Goal: Complete application form

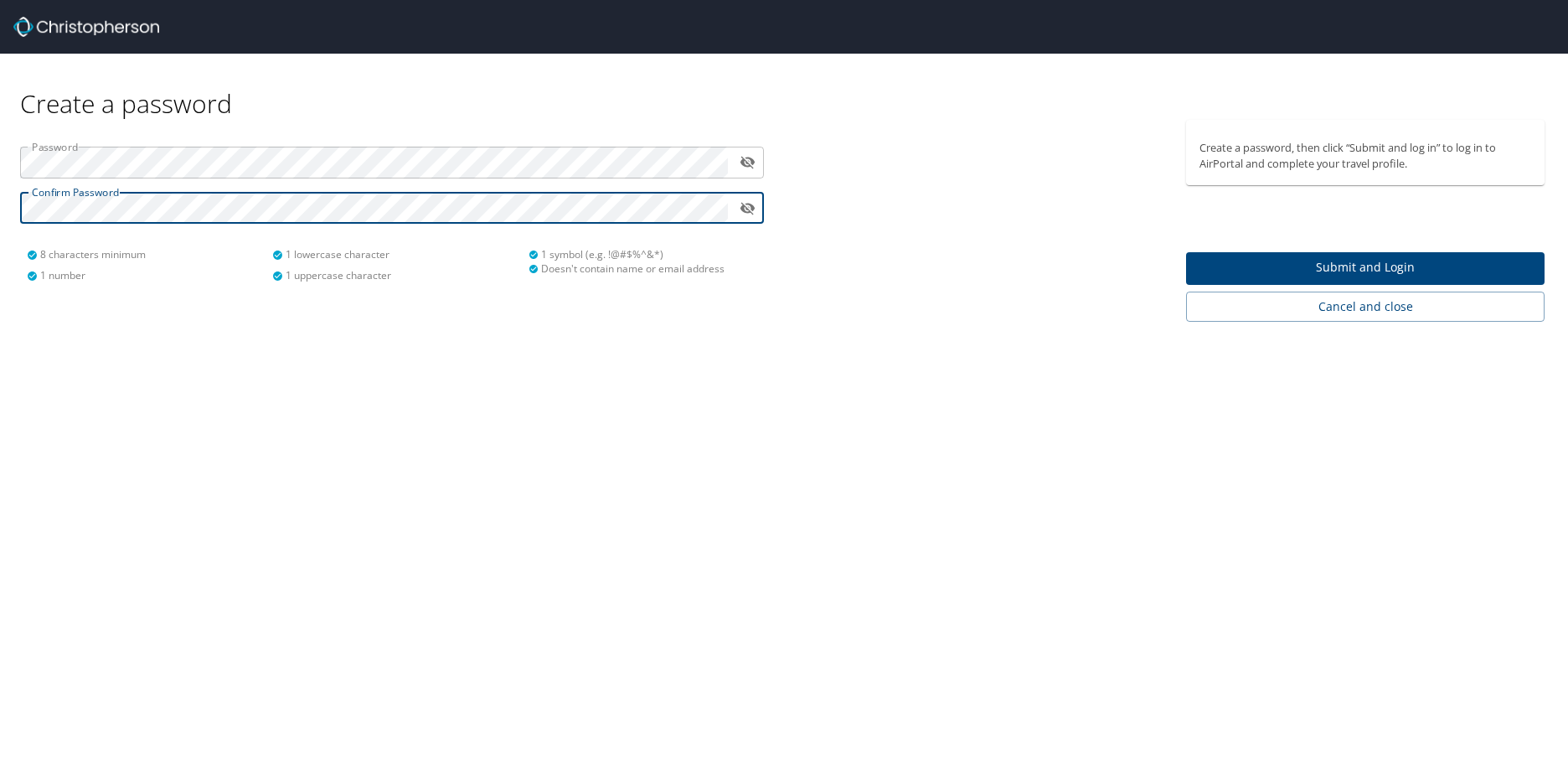
click at [751, 215] on icon "toggle password visibility" at bounding box center [747, 208] width 16 height 16
click at [735, 170] on button "toggle password visibility" at bounding box center [747, 162] width 26 height 26
click at [742, 167] on icon "toggle password visibility" at bounding box center [747, 162] width 16 height 16
click at [1295, 278] on button "Submit and Login" at bounding box center [1365, 268] width 359 height 33
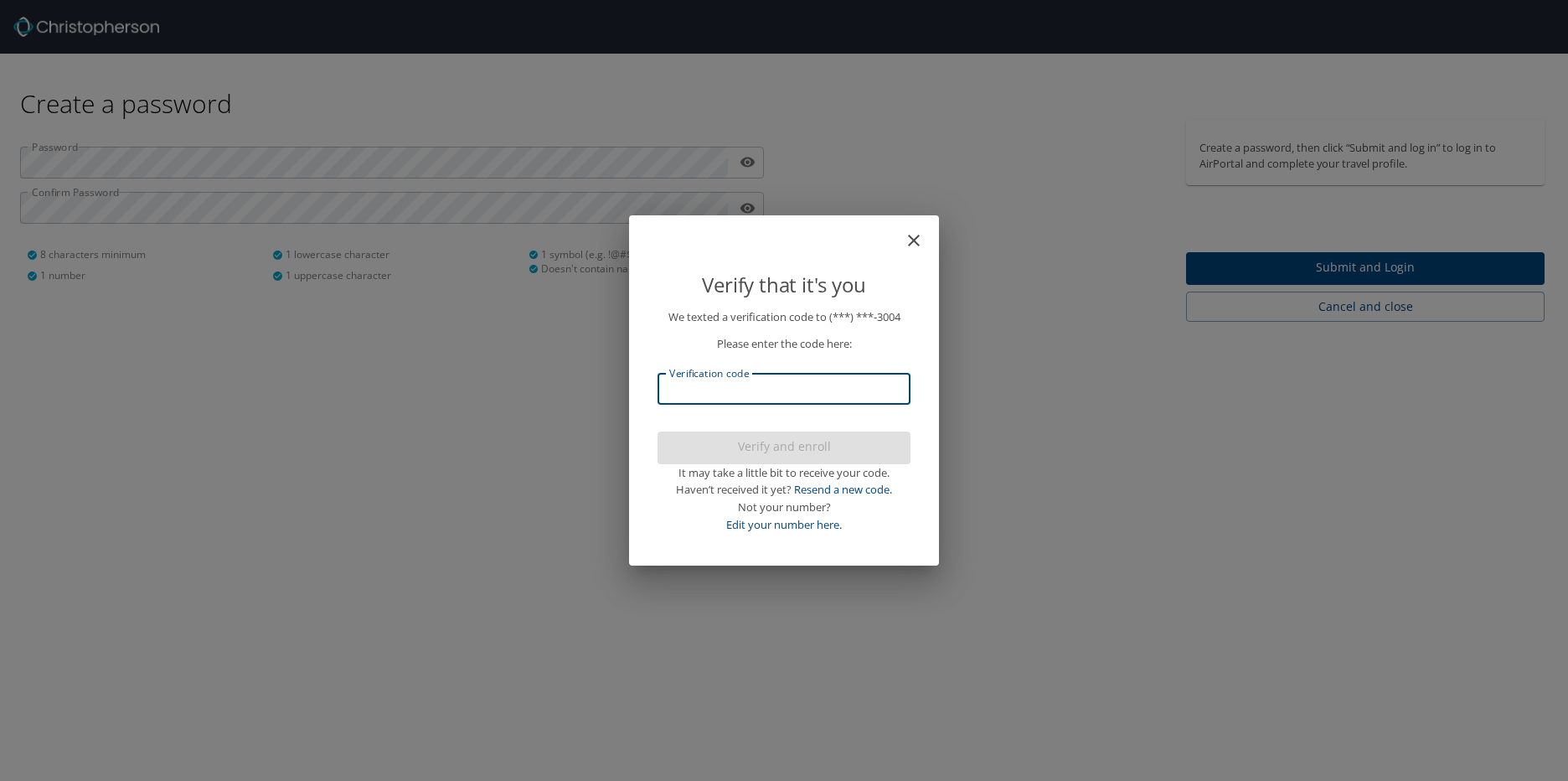
click at [766, 390] on input "Verification code" at bounding box center [784, 389] width 253 height 32
click at [715, 385] on input "Verification code" at bounding box center [784, 389] width 253 height 32
type input "442390"
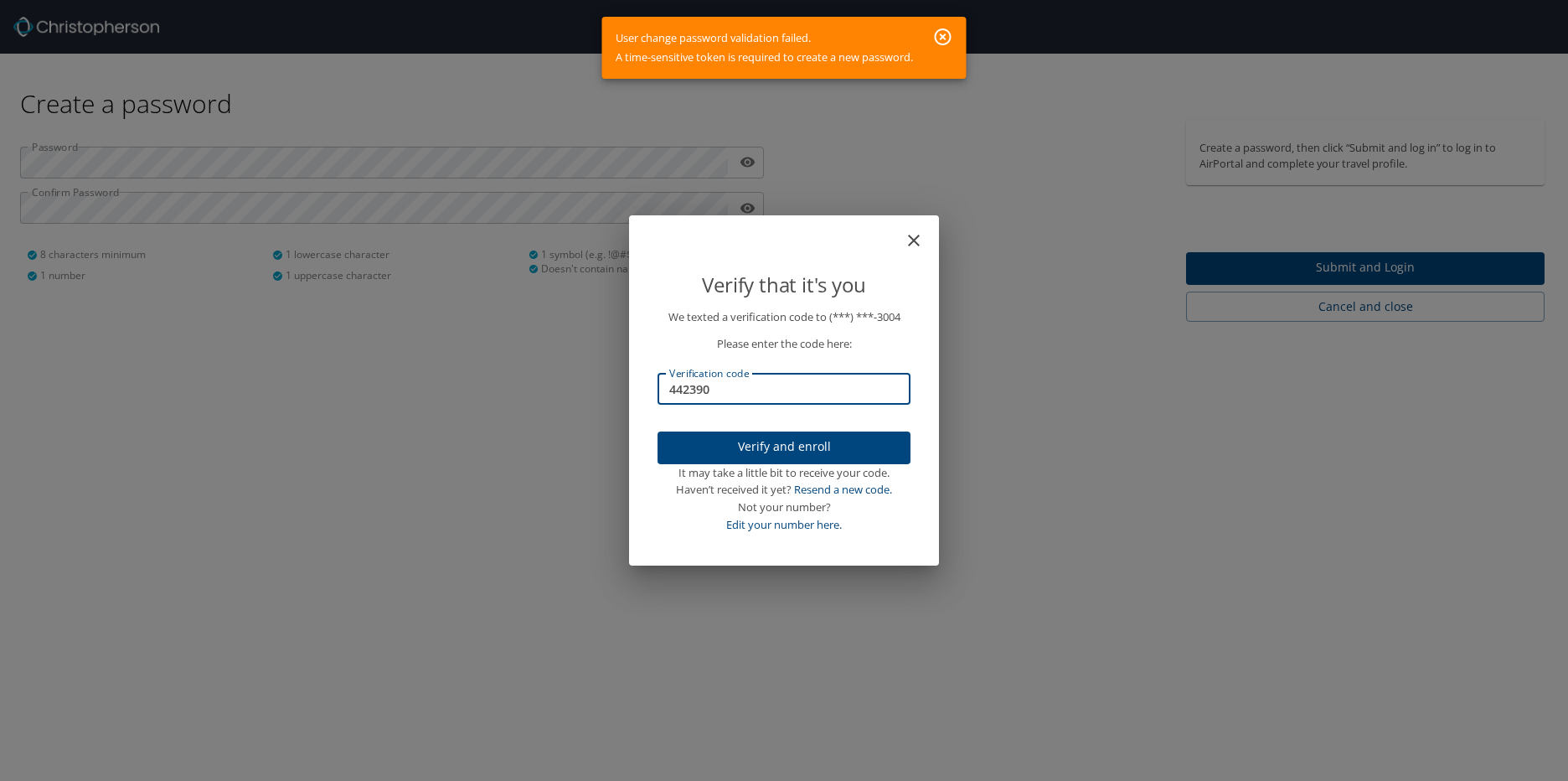
click at [751, 439] on span "Verify and enroll" at bounding box center [784, 447] width 226 height 21
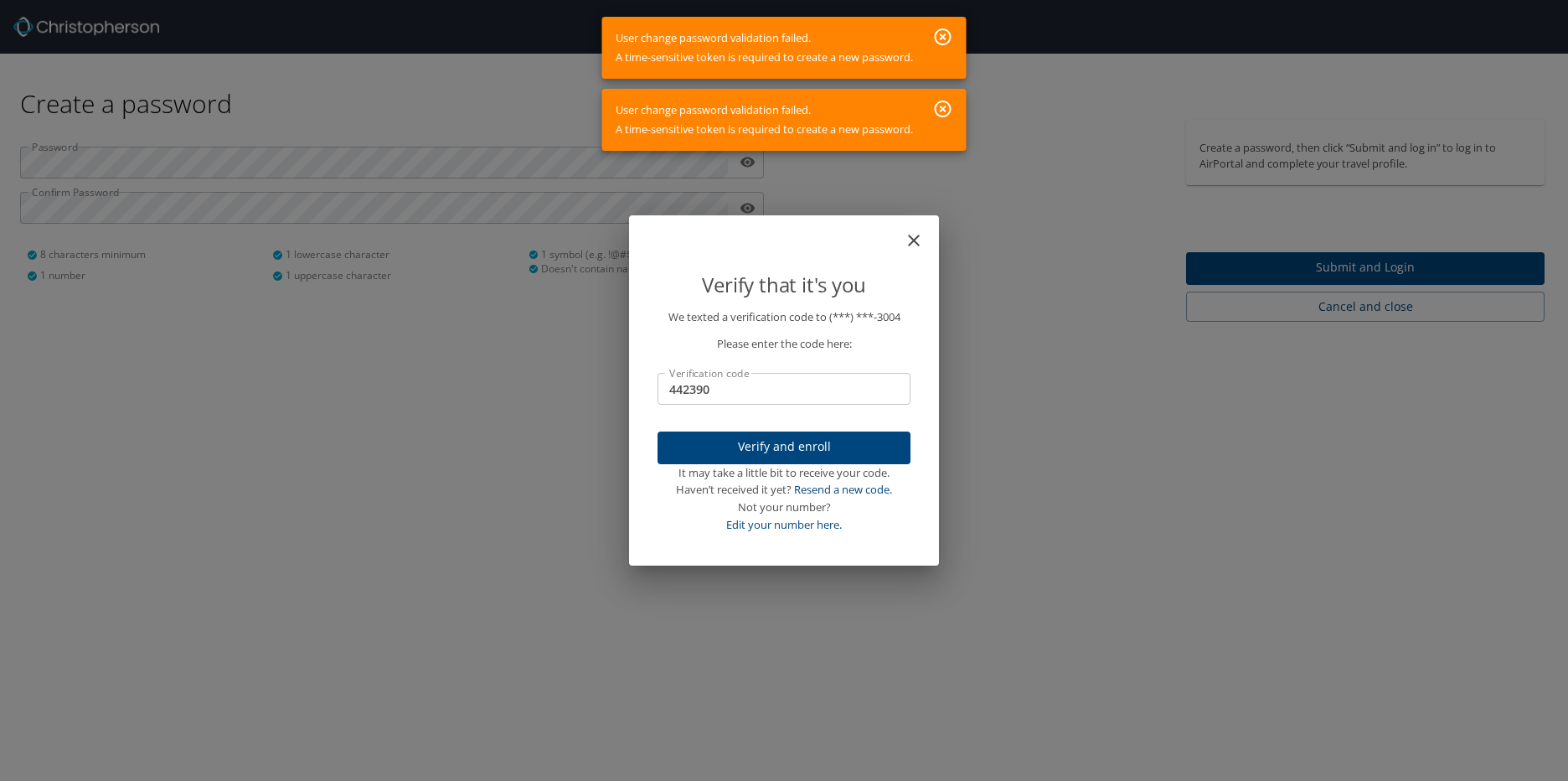
click at [759, 388] on input "442390" at bounding box center [784, 389] width 253 height 32
click at [826, 490] on link "Resend a new code." at bounding box center [843, 489] width 98 height 15
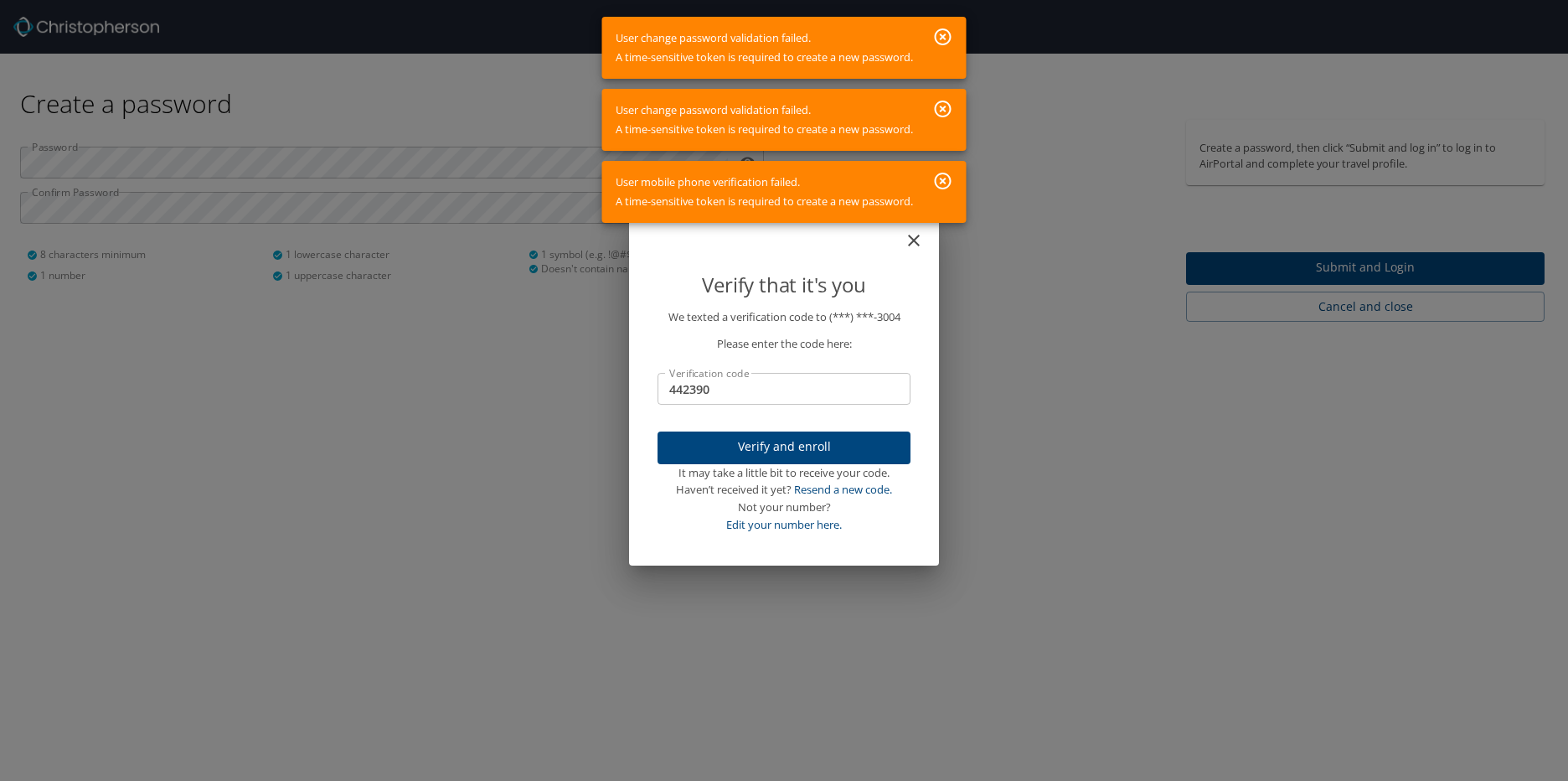
click at [1061, 385] on div "Verify that it's you We texted a verification code to (***) ***- 3004 Please en…" at bounding box center [784, 390] width 1568 height 781
click at [950, 47] on icon "button" at bounding box center [943, 37] width 20 height 20
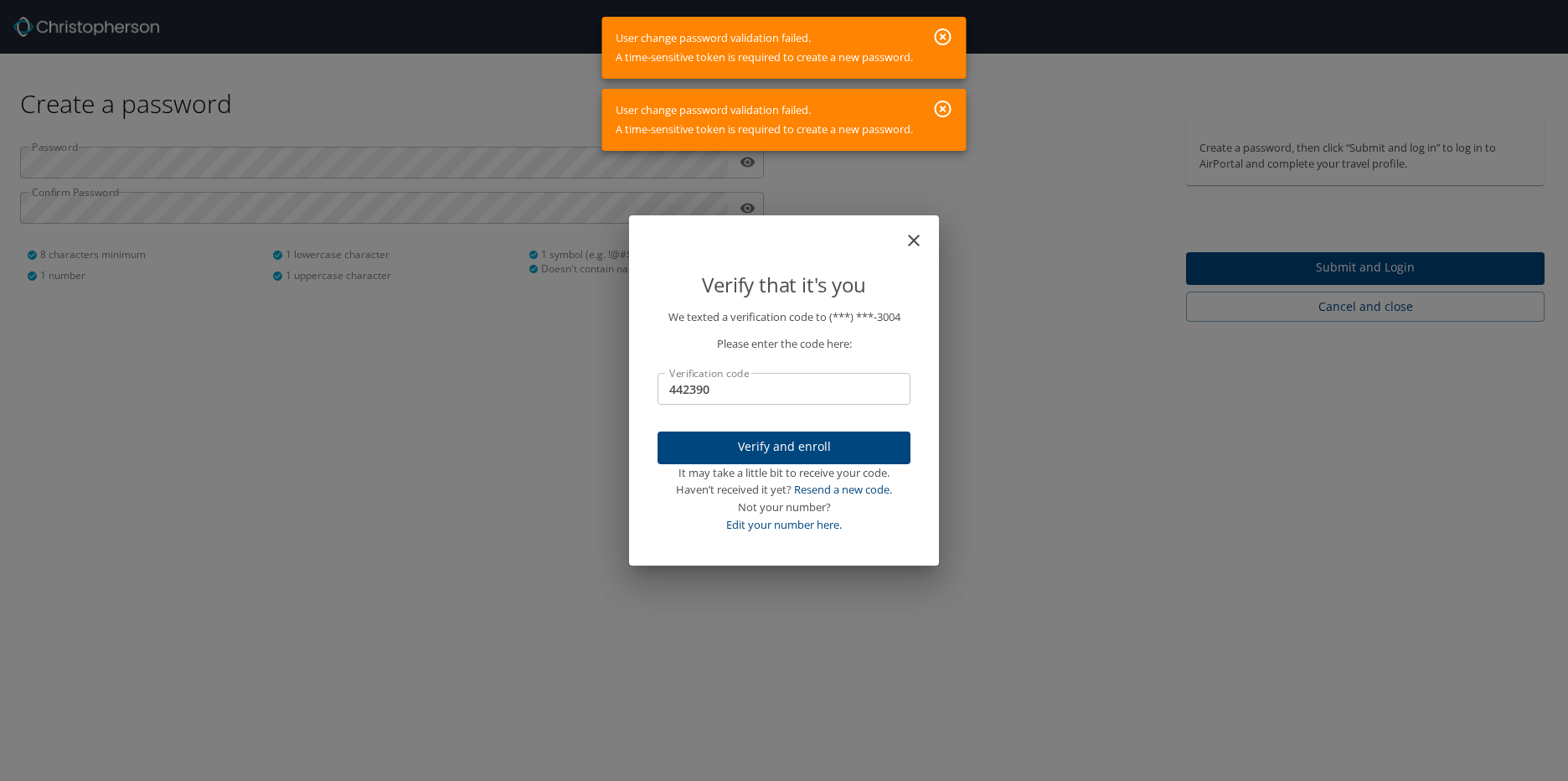
click at [915, 238] on icon "close" at bounding box center [914, 241] width 20 height 20
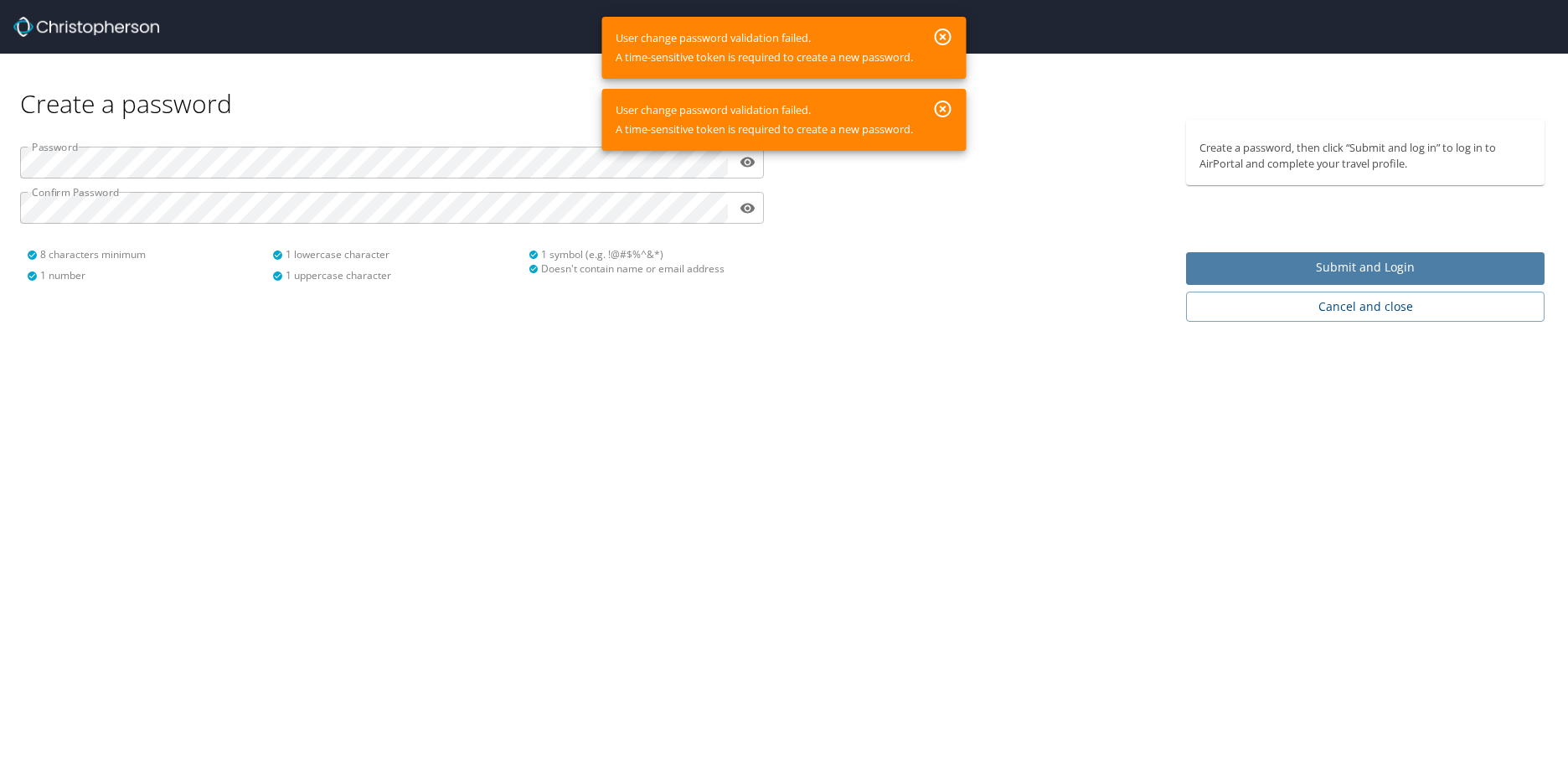
click at [1333, 268] on span "Submit and Login" at bounding box center [1365, 267] width 332 height 21
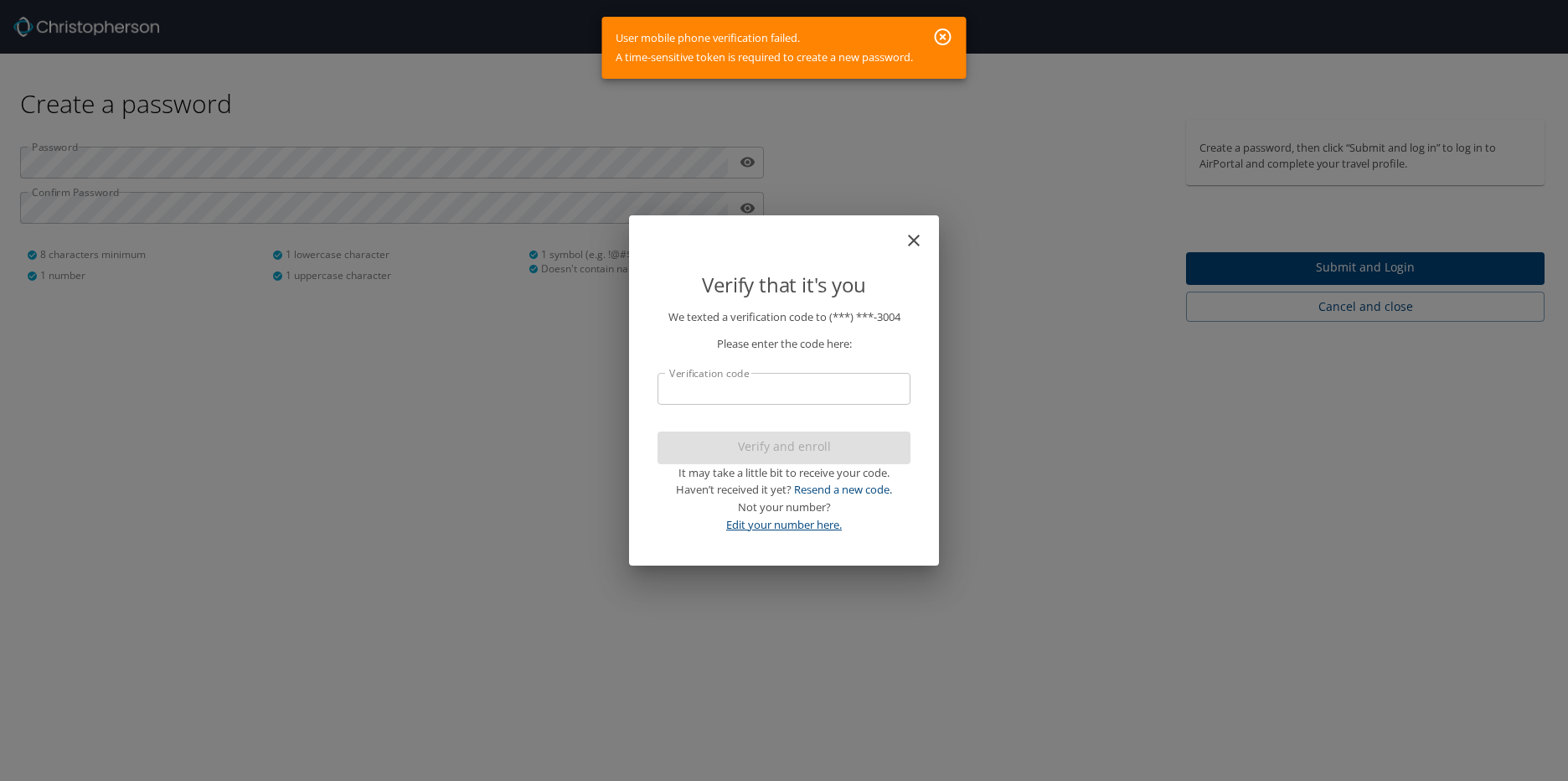
click at [798, 522] on link "Edit your number here." at bounding box center [784, 524] width 115 height 15
select select "US"
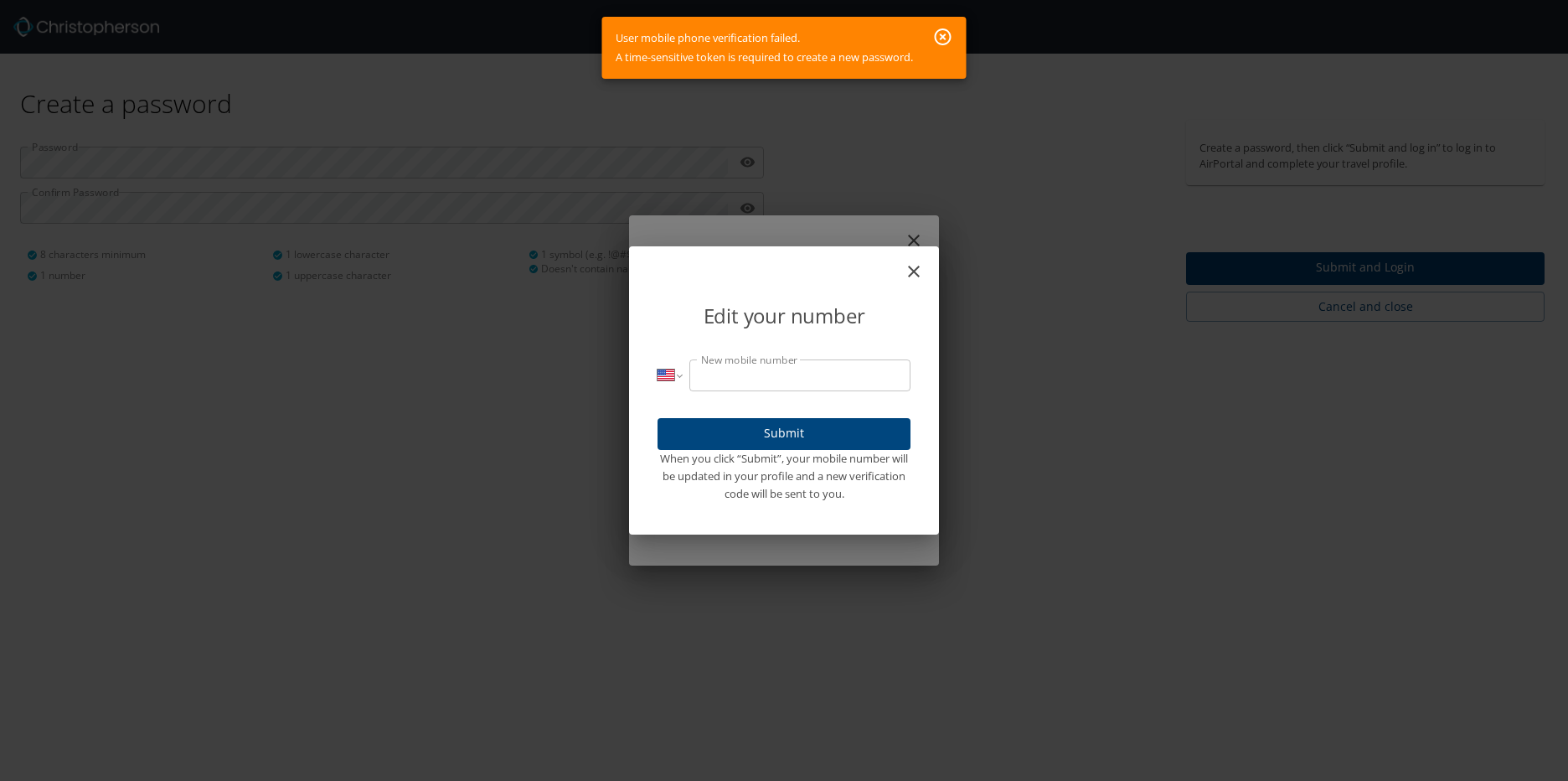
click at [777, 380] on input "New mobile number" at bounding box center [800, 376] width 221 height 32
type input "[PHONE_NUMBER]"
click at [794, 424] on span "Submit" at bounding box center [784, 433] width 226 height 21
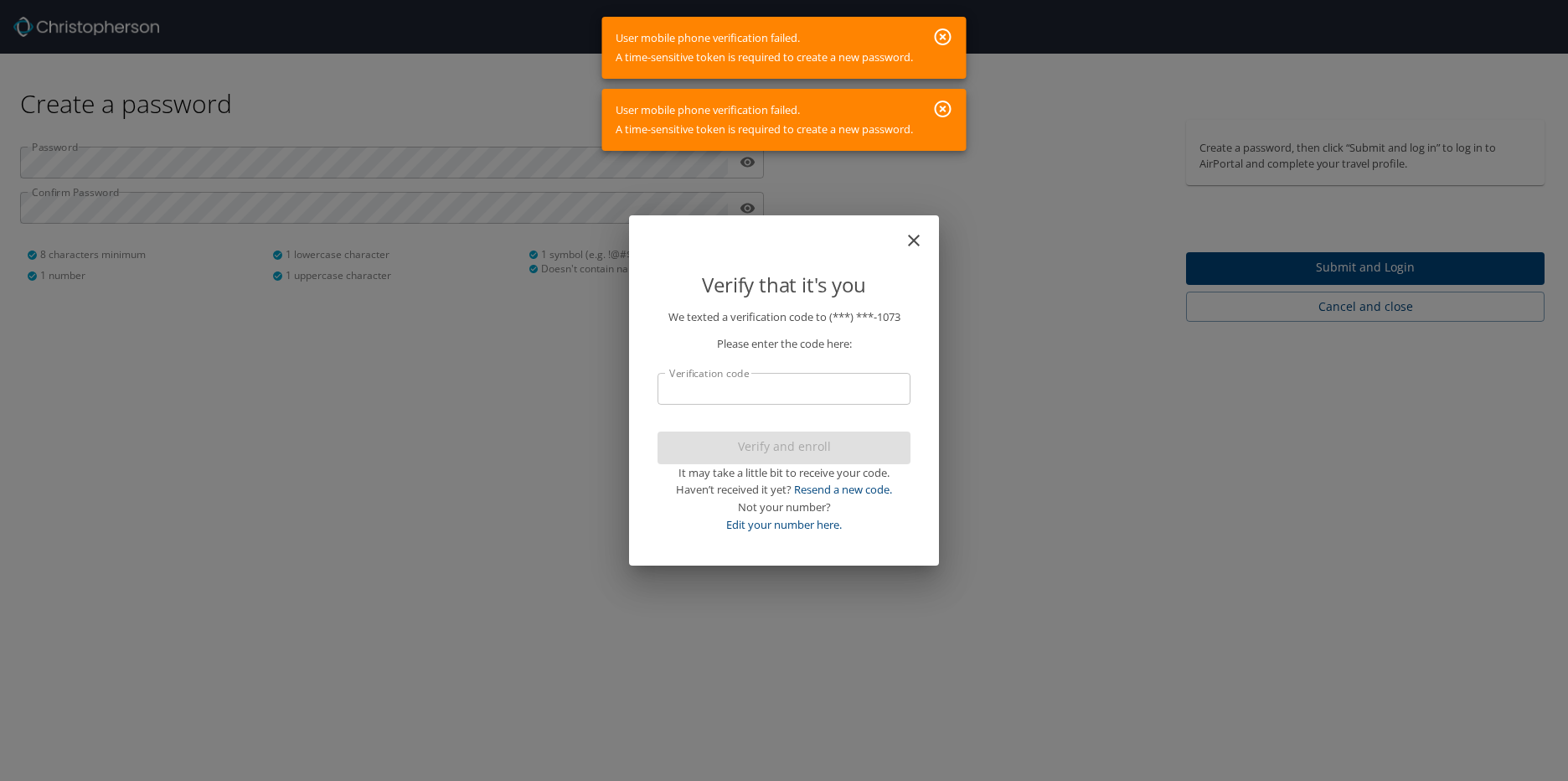
click at [882, 335] on p "Please enter the code here:" at bounding box center [784, 343] width 253 height 18
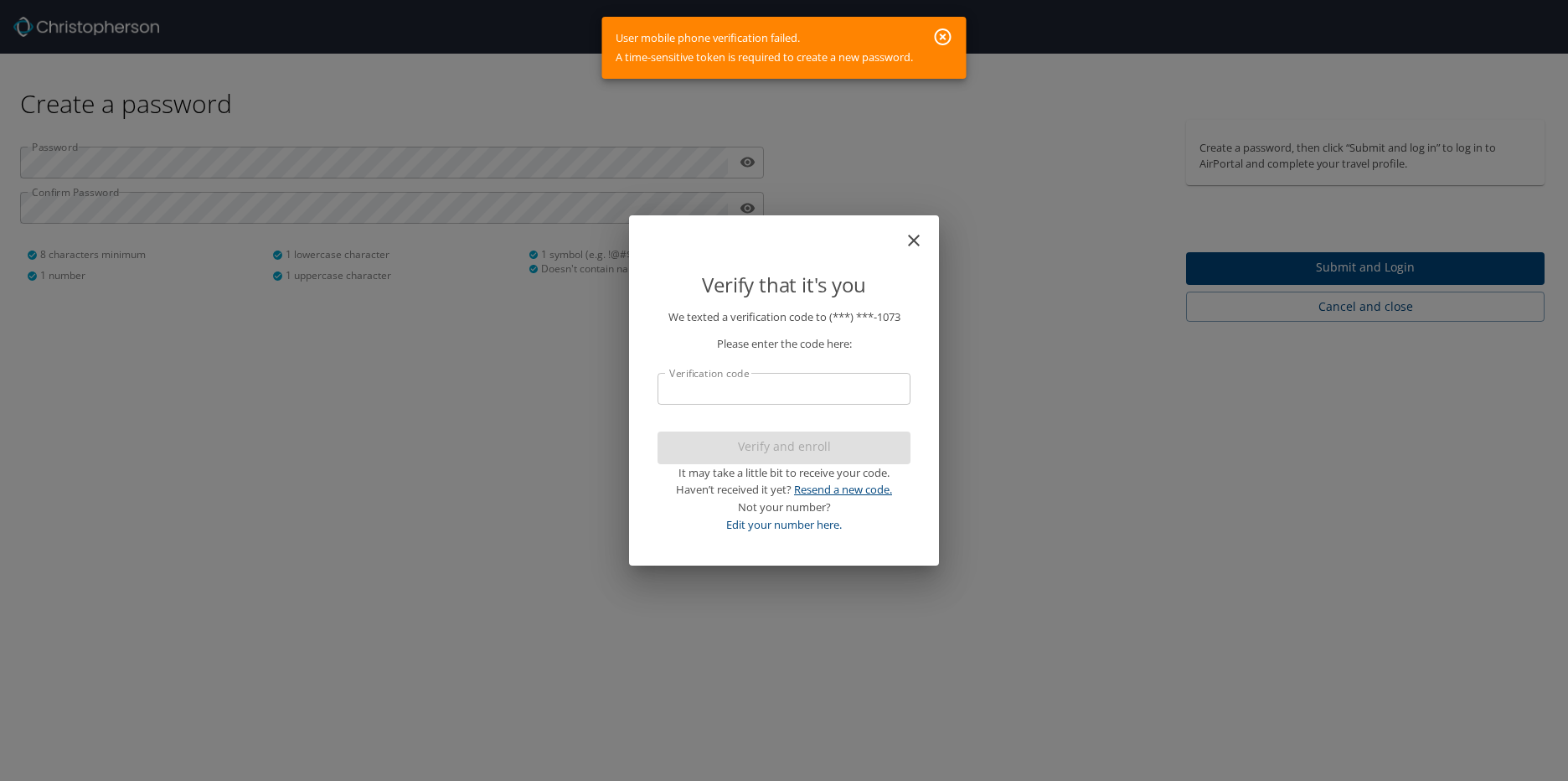
click at [808, 491] on link "Resend a new code." at bounding box center [843, 489] width 98 height 15
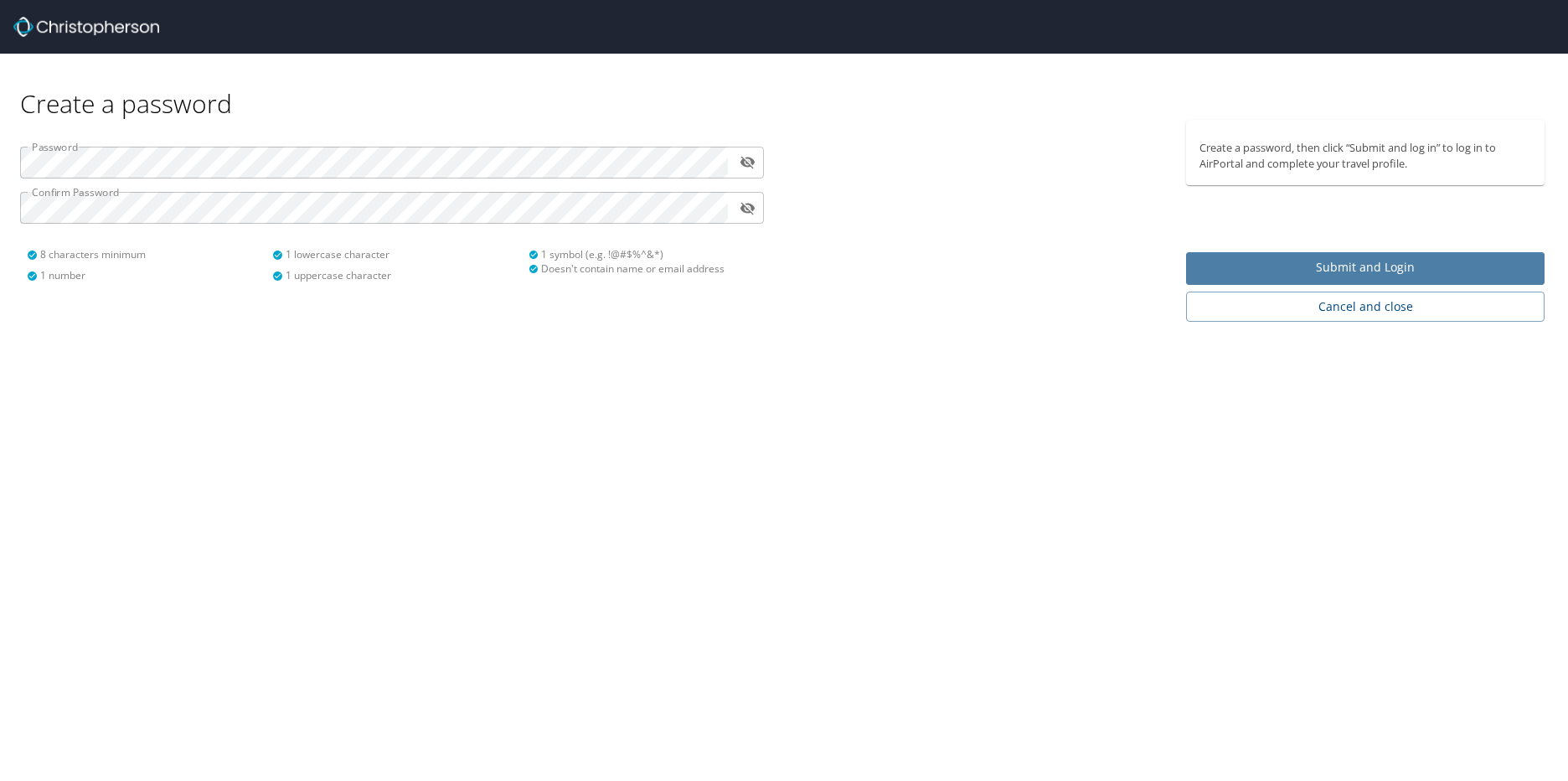
click at [1281, 265] on span "Submit and Login" at bounding box center [1365, 267] width 332 height 21
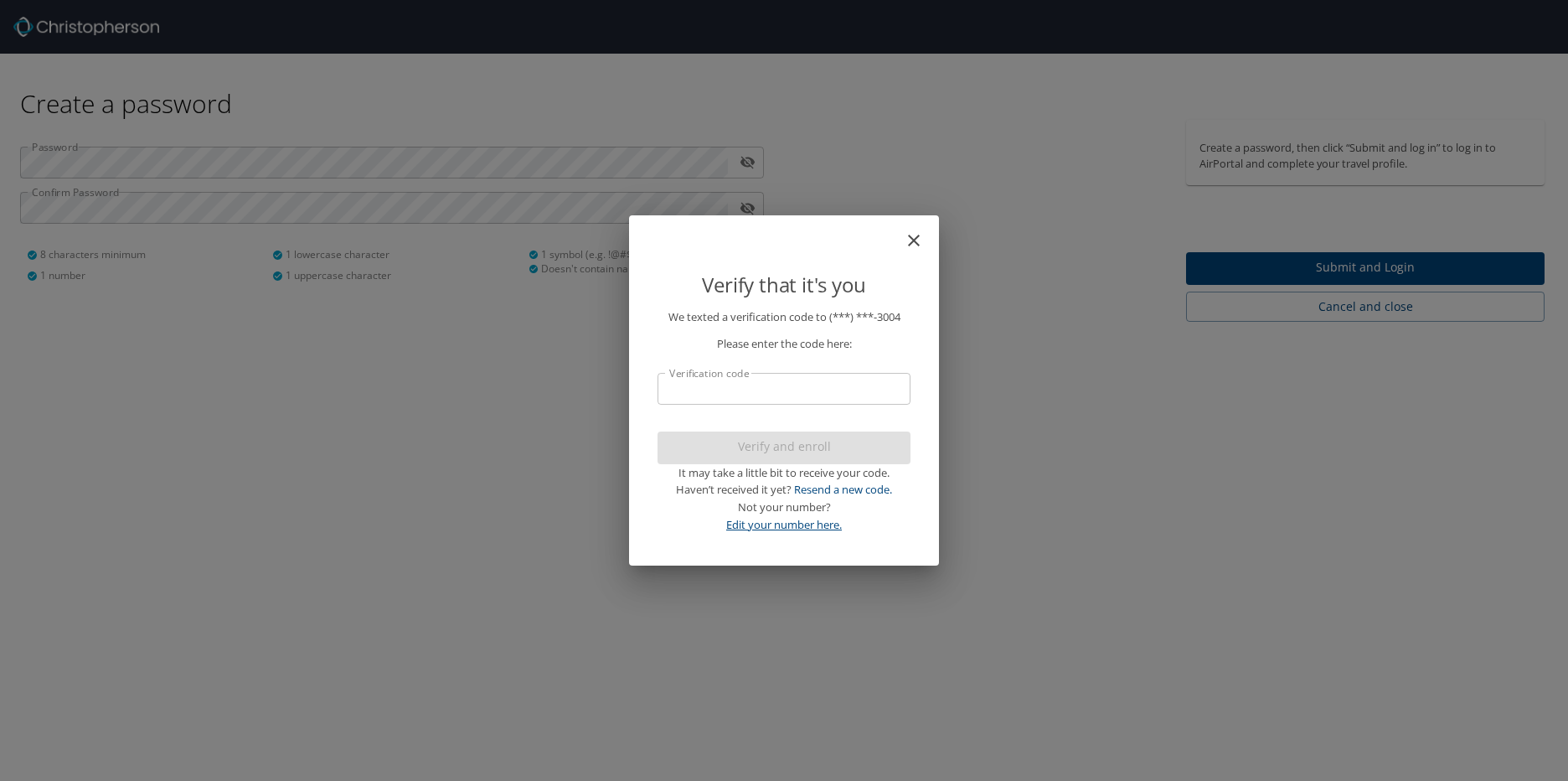
click at [794, 528] on link "Edit your number here." at bounding box center [784, 524] width 115 height 15
select select "US"
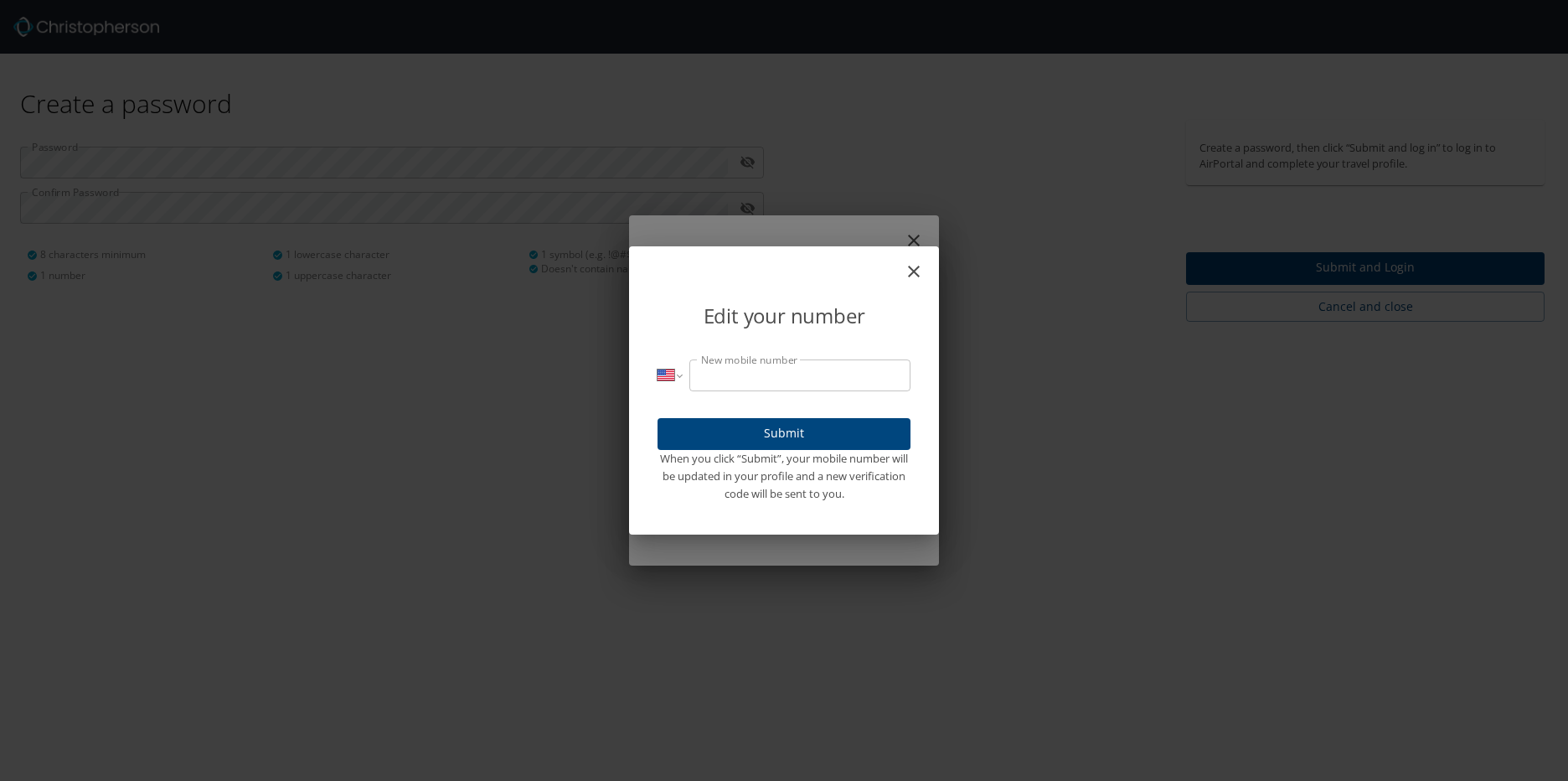
click at [769, 378] on input "New mobile number" at bounding box center [800, 376] width 221 height 32
type input "(601) 214-1"
click at [902, 282] on div "Edit your number" at bounding box center [784, 305] width 253 height 65
click at [912, 282] on icon "close" at bounding box center [914, 271] width 20 height 20
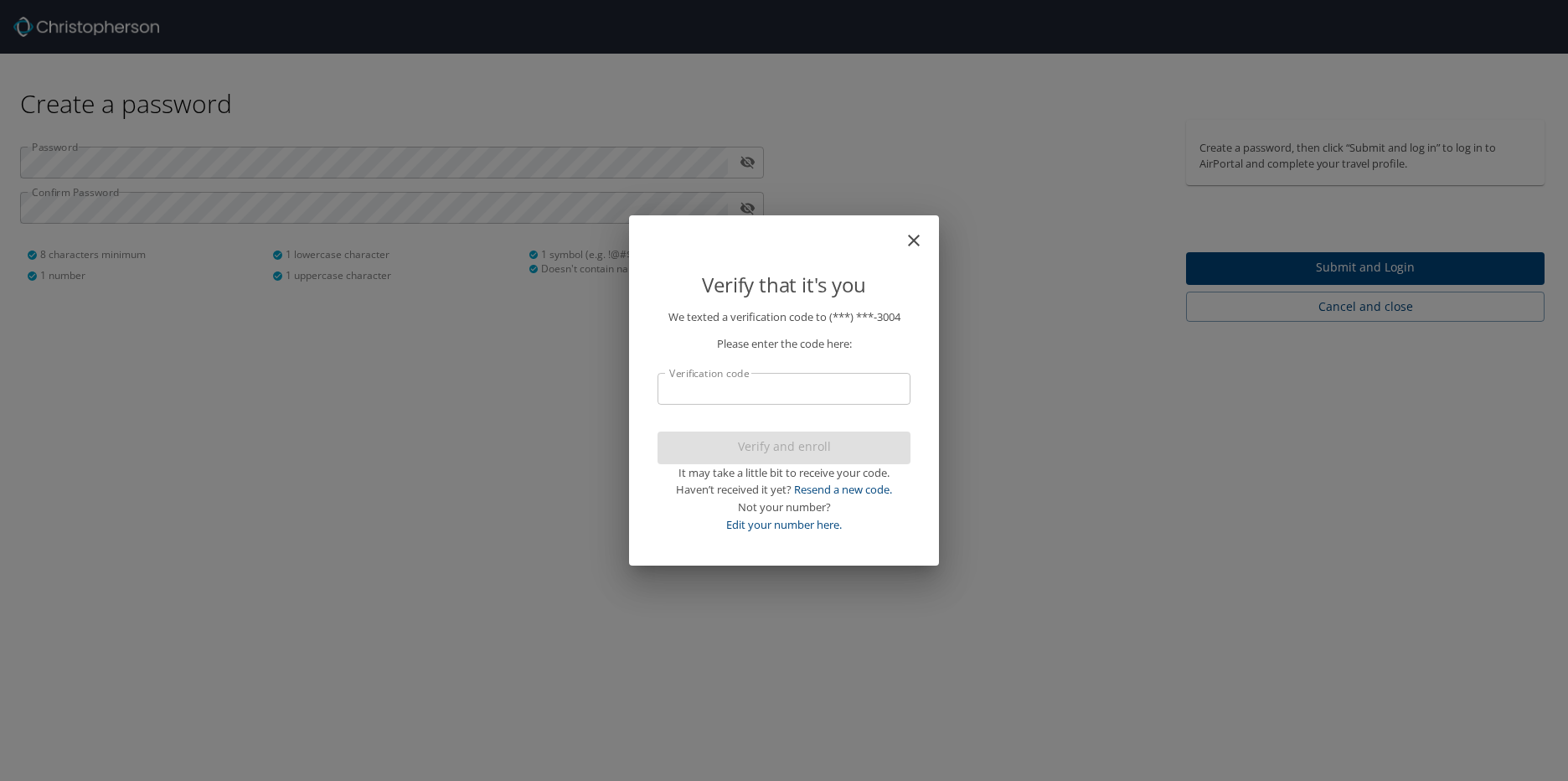
click at [702, 397] on input "Verification code" at bounding box center [784, 389] width 253 height 32
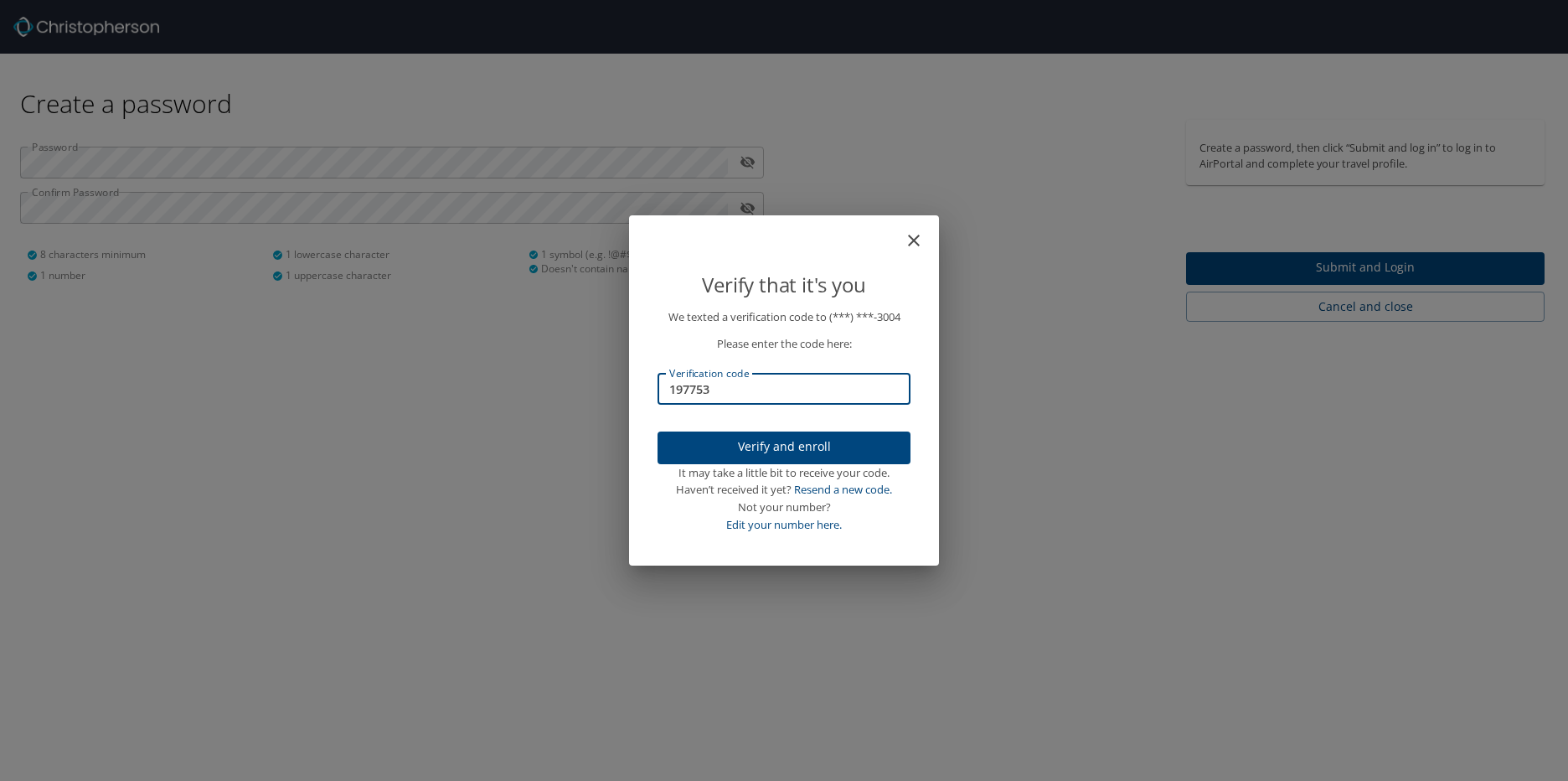
type input "197753"
click at [705, 438] on span "Verify and enroll" at bounding box center [784, 447] width 226 height 21
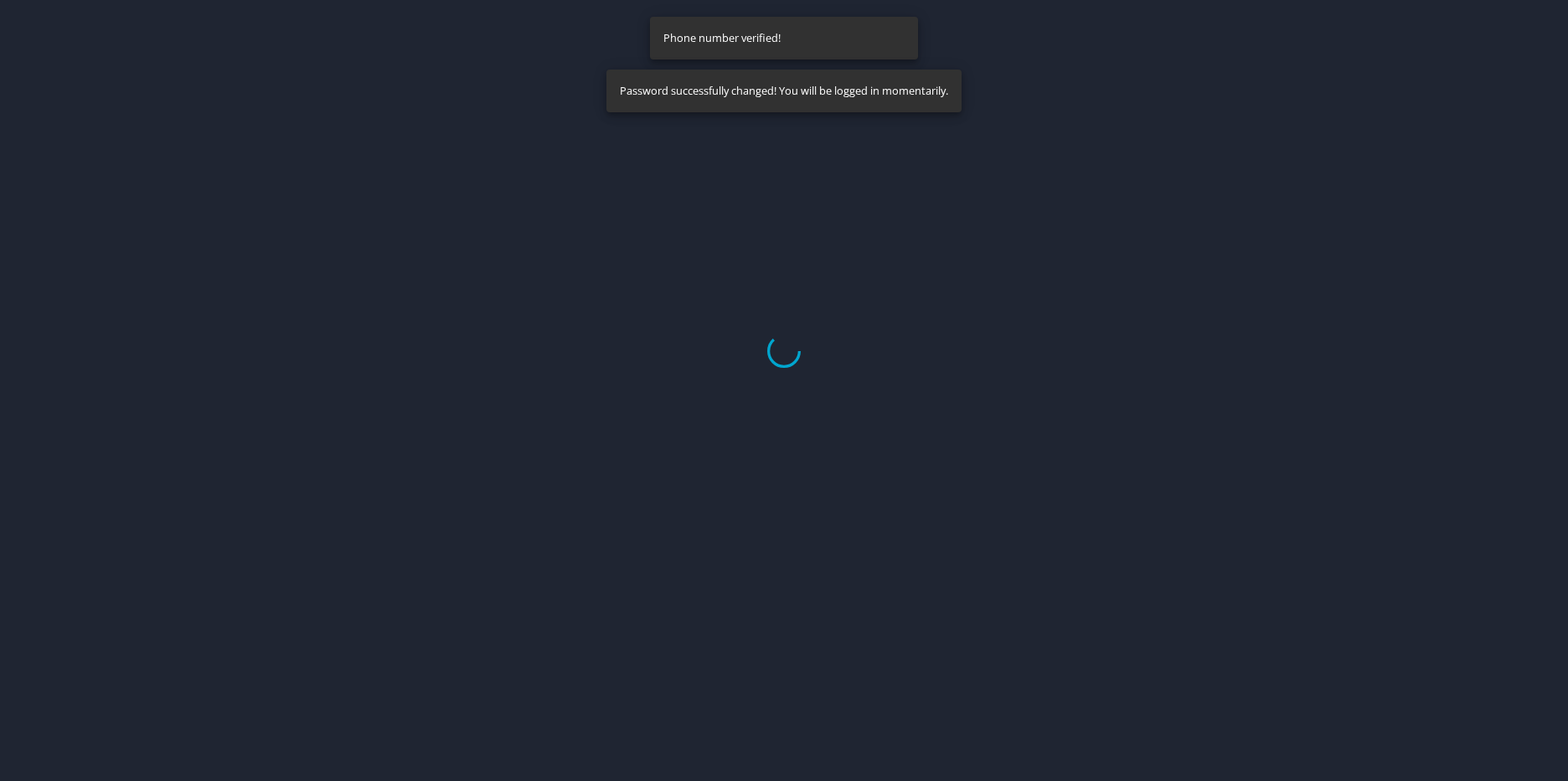
select select "US"
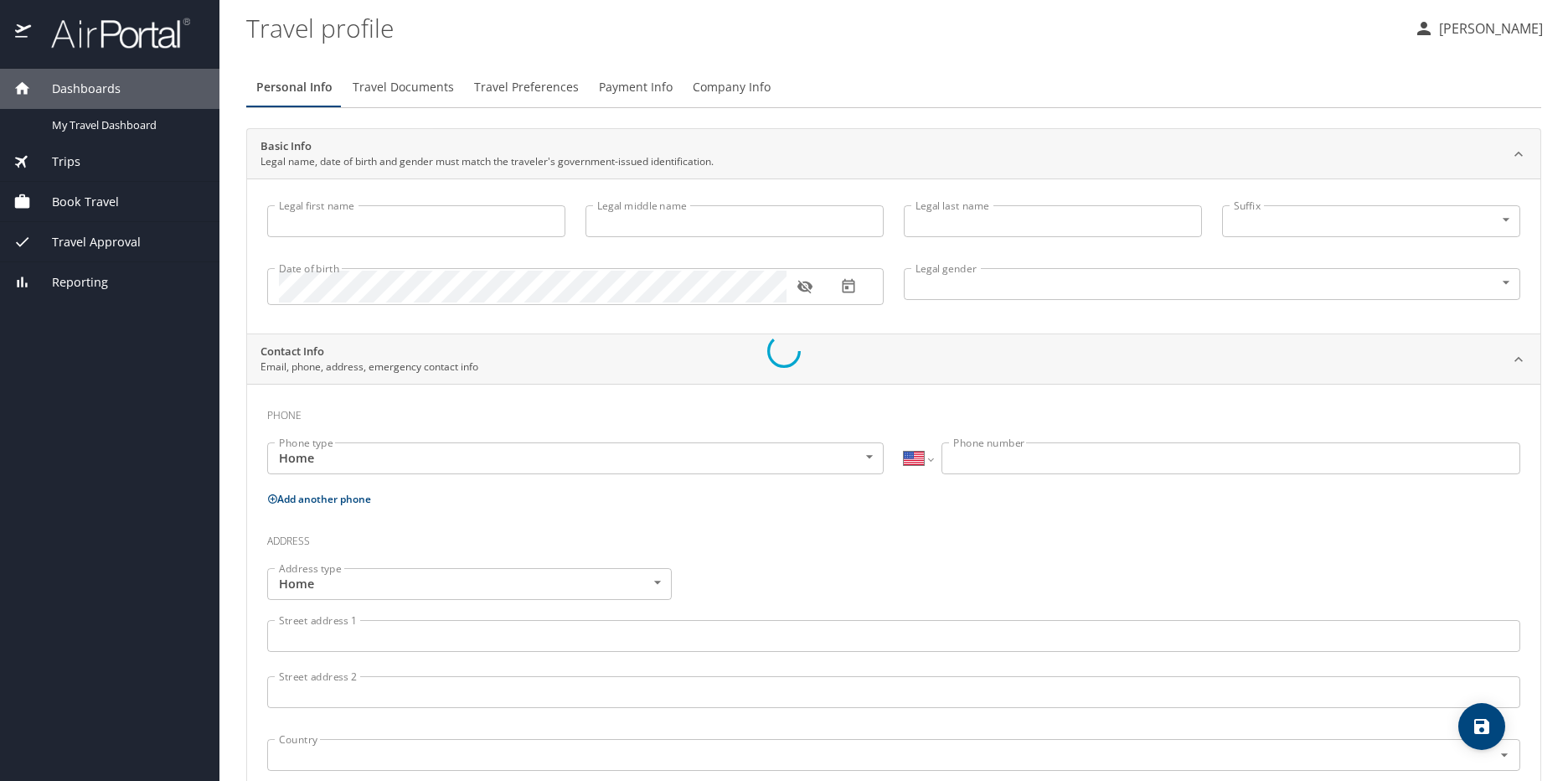
type input "Kaysie"
type input "Ann"
type input "Winston"
type input "Female"
select select "US"
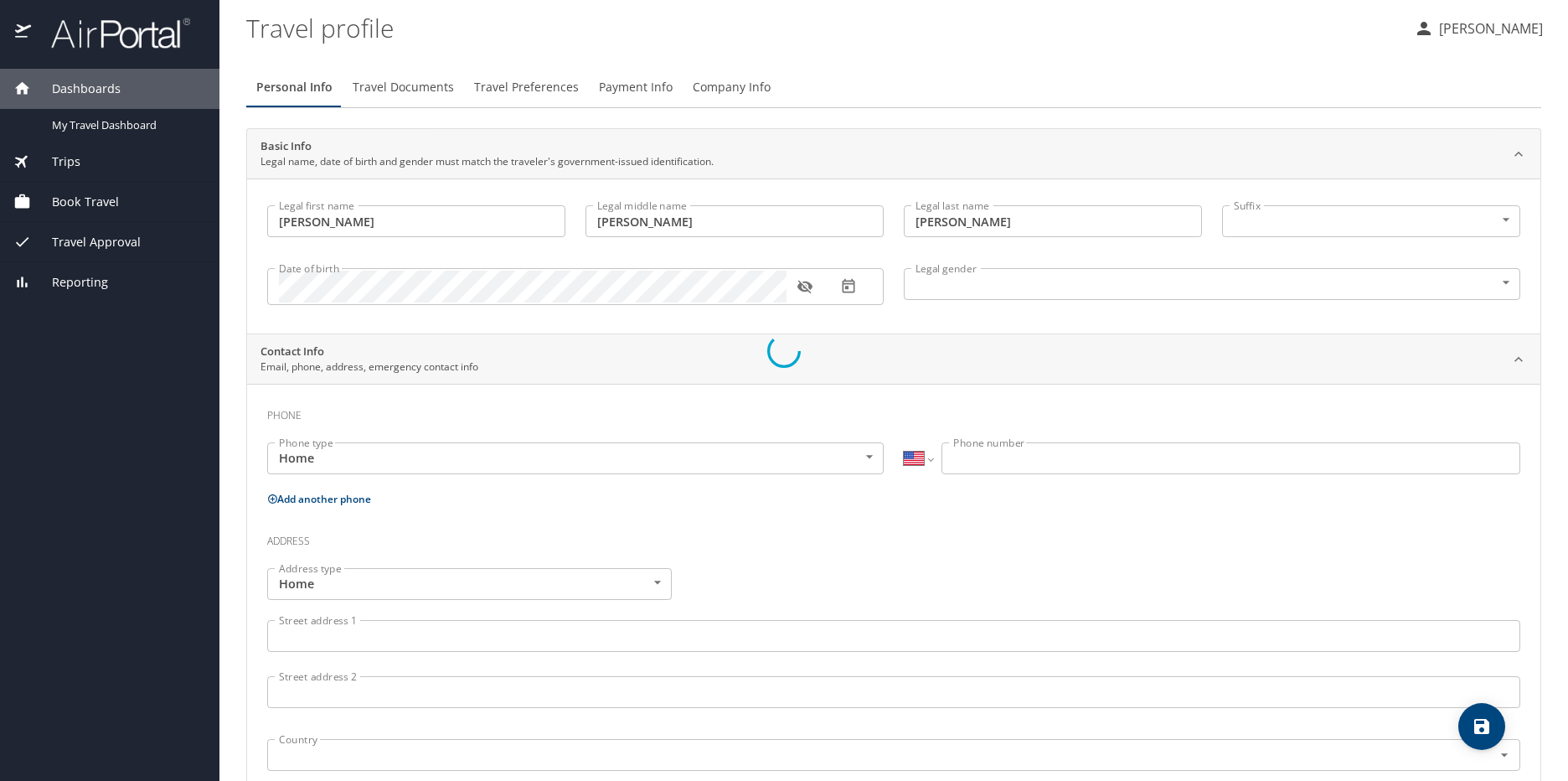
select select "US"
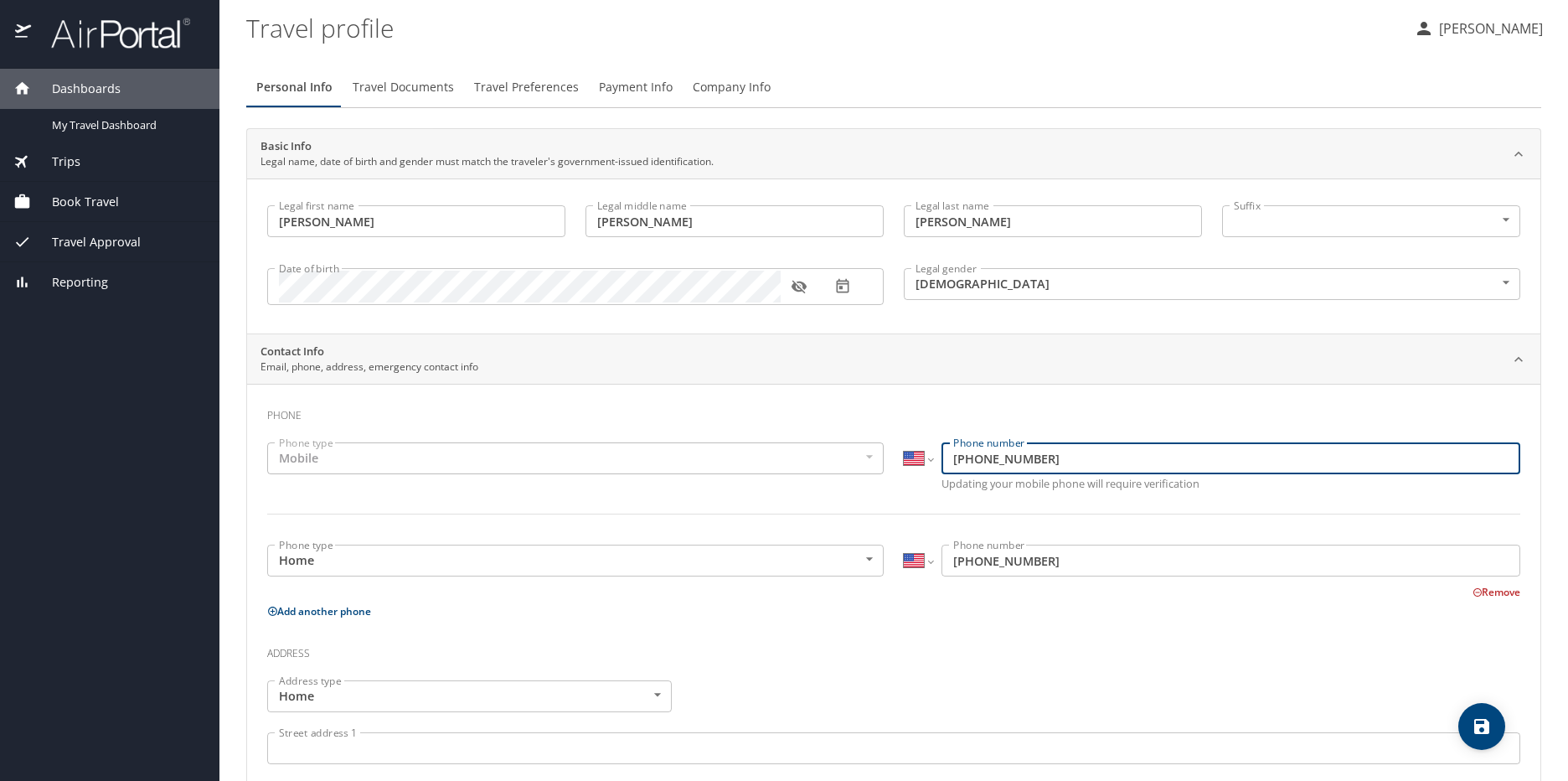
click at [1080, 455] on input "(903) 521-3004" at bounding box center [1230, 459] width 579 height 32
click at [1081, 458] on input "(903) 521-3004" at bounding box center [1230, 459] width 579 height 32
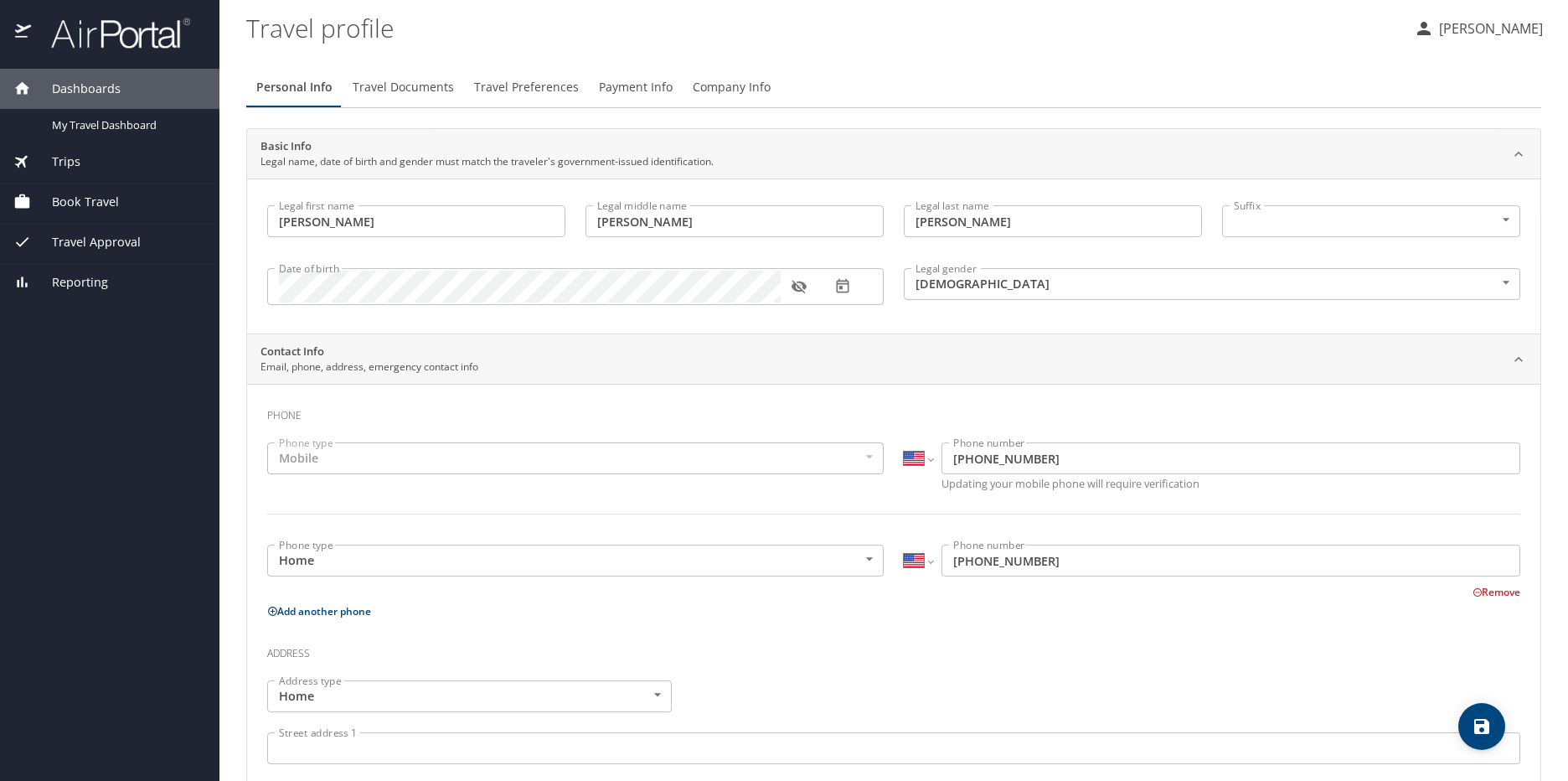
drag, startPoint x: 962, startPoint y: 383, endPoint x: 1004, endPoint y: 474, distance: 100.2
click at [960, 390] on div "Contact Info Email, phone, address, emergency contact info Phone Phone type Mob…" at bounding box center [893, 742] width 1295 height 817
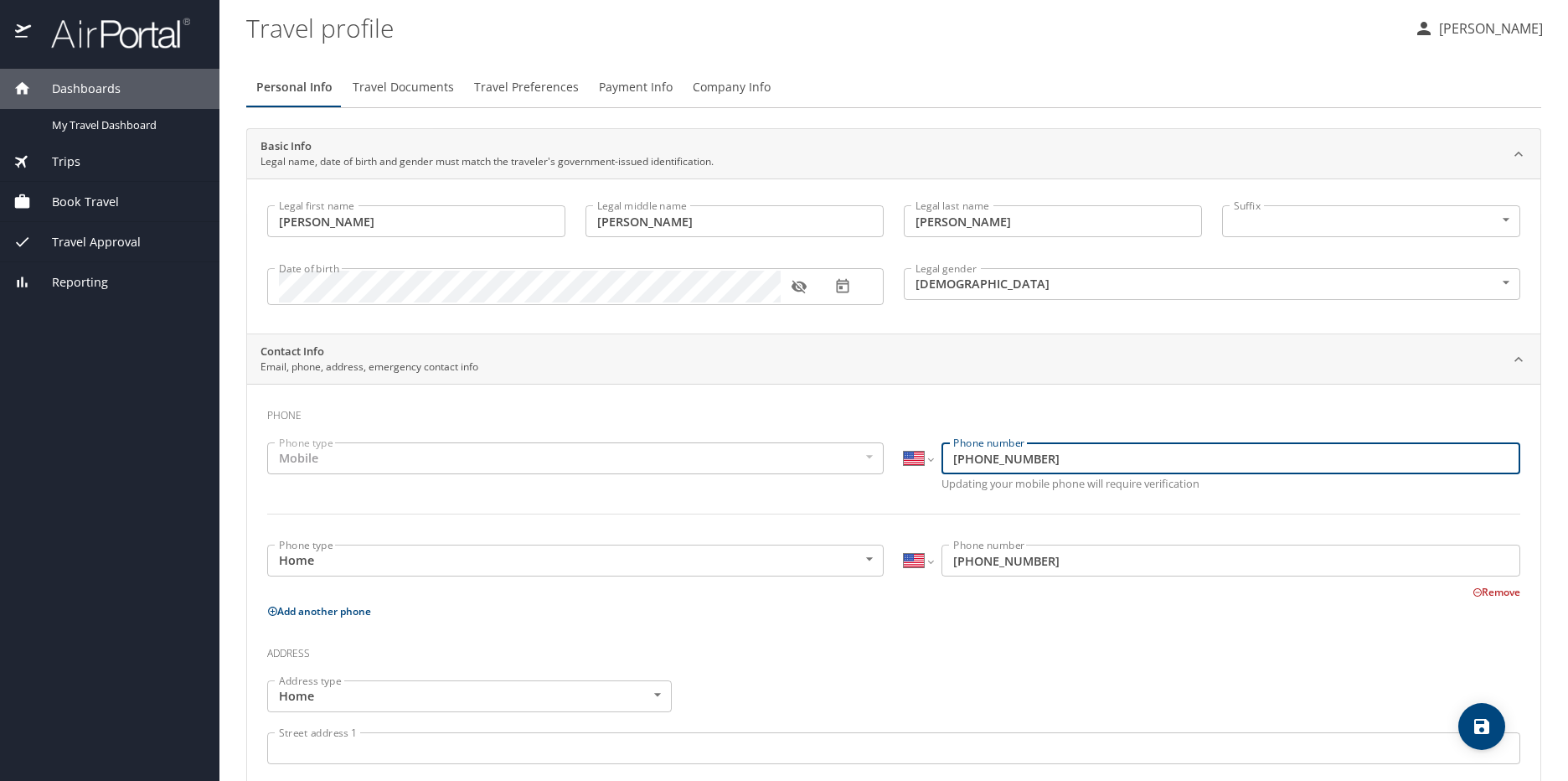
drag, startPoint x: 1059, startPoint y: 468, endPoint x: 868, endPoint y: 448, distance: 192.0
click at [869, 448] on div "Phone type Mobile Mobile Phone type International Afghanistan Åland Islands Alb…" at bounding box center [894, 488] width 1274 height 112
type input "[PHONE_NUMBER]"
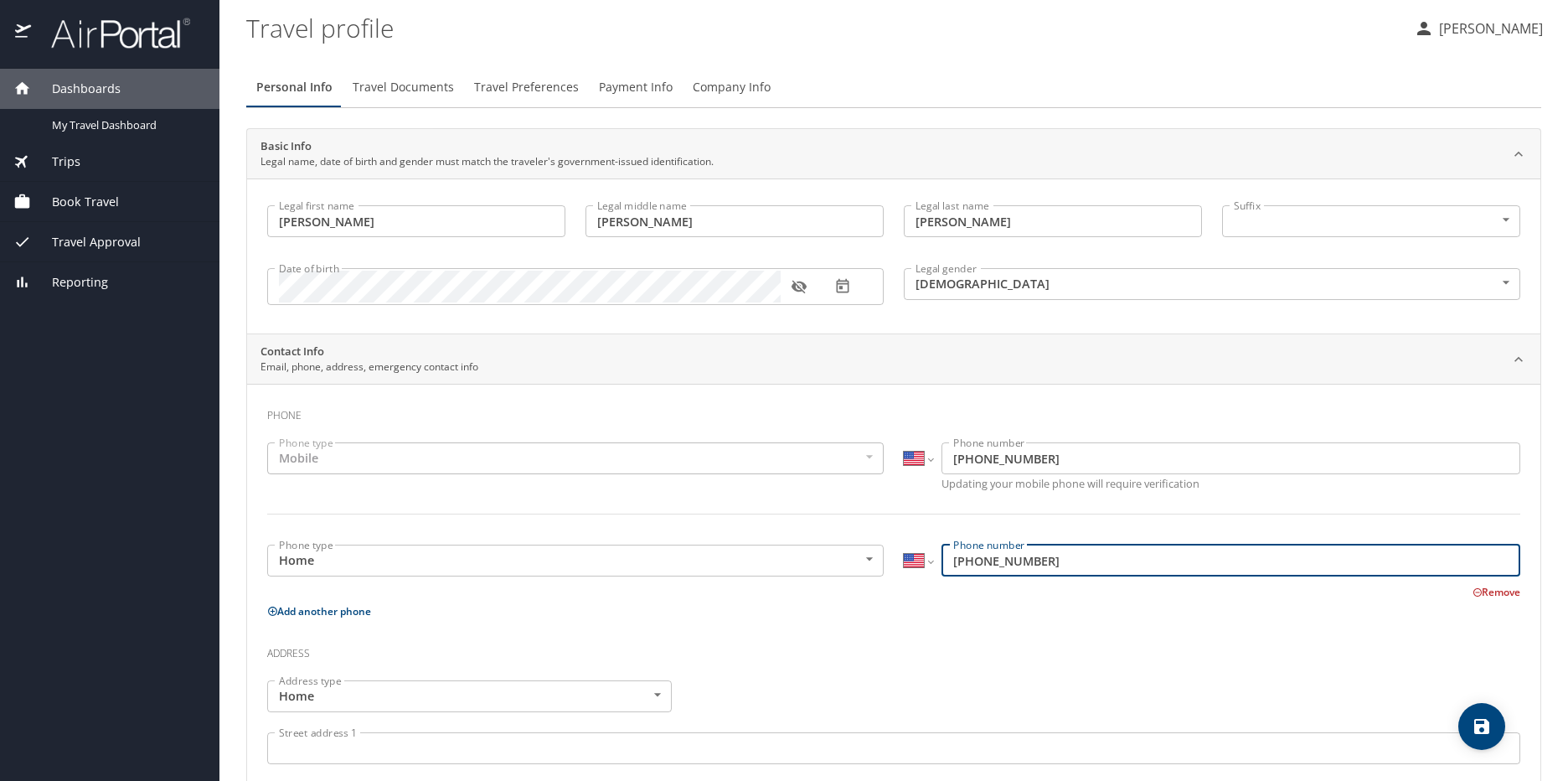
drag, startPoint x: 1053, startPoint y: 552, endPoint x: 774, endPoint y: 553, distance: 279.0
click at [774, 553] on div "Phone type Home Home Phone type International Afghanistan Åland Islands Albania…" at bounding box center [894, 567] width 1274 height 66
type input "[PHONE_NUMBER]"
click at [812, 660] on h3 "Address" at bounding box center [894, 650] width 1253 height 29
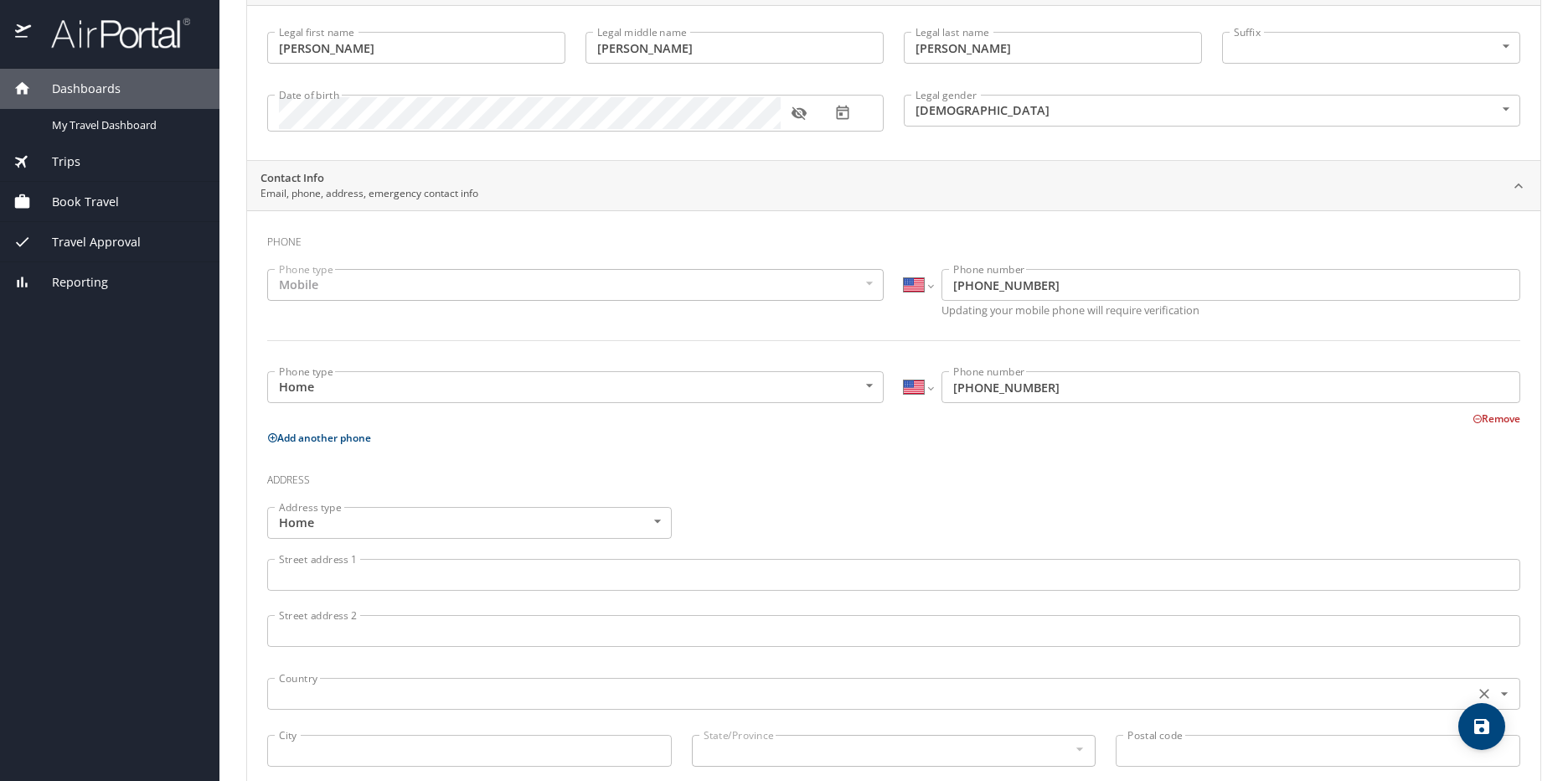
scroll to position [251, 0]
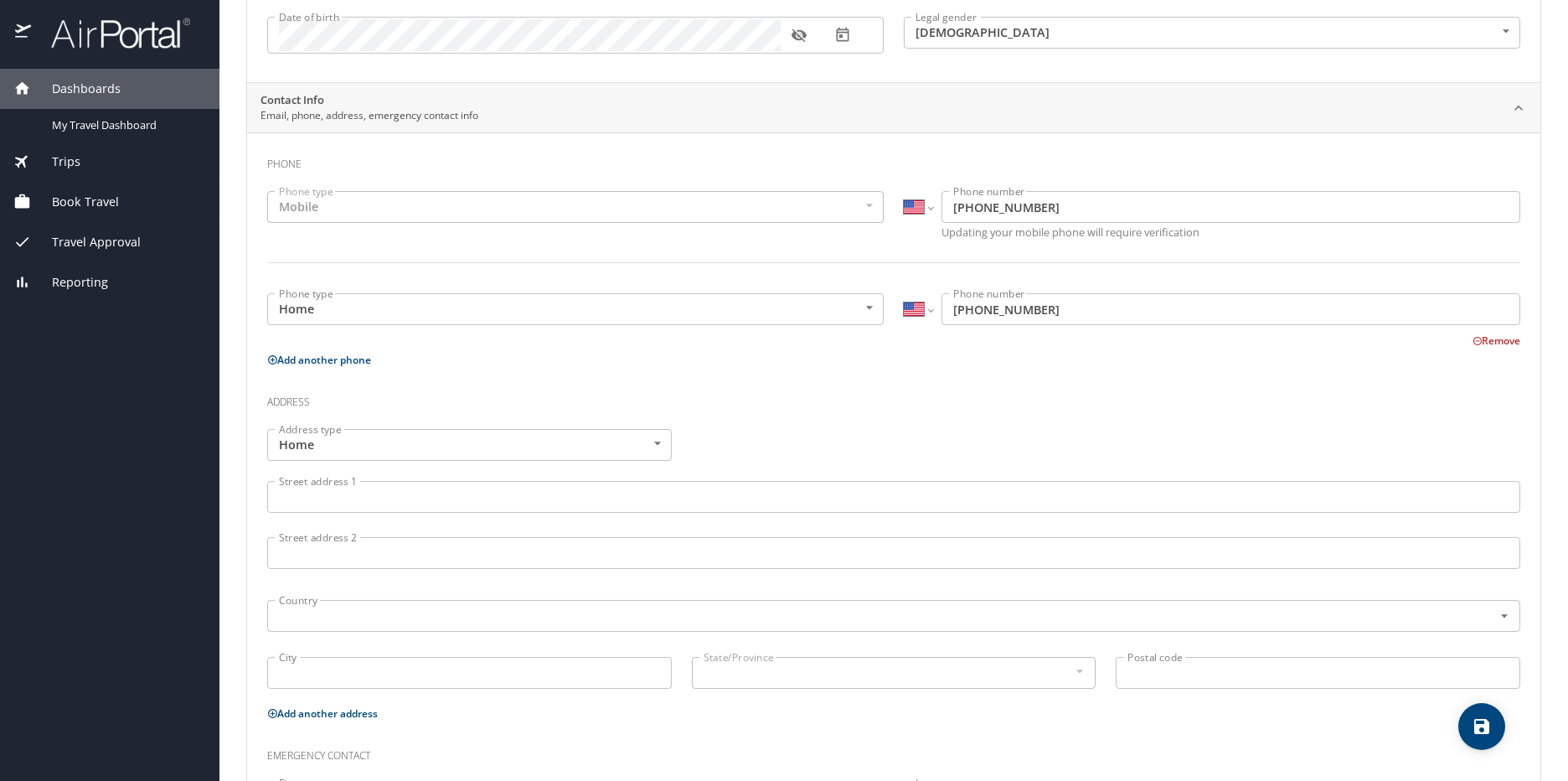
click at [427, 490] on input "Street address 1" at bounding box center [894, 497] width 1253 height 32
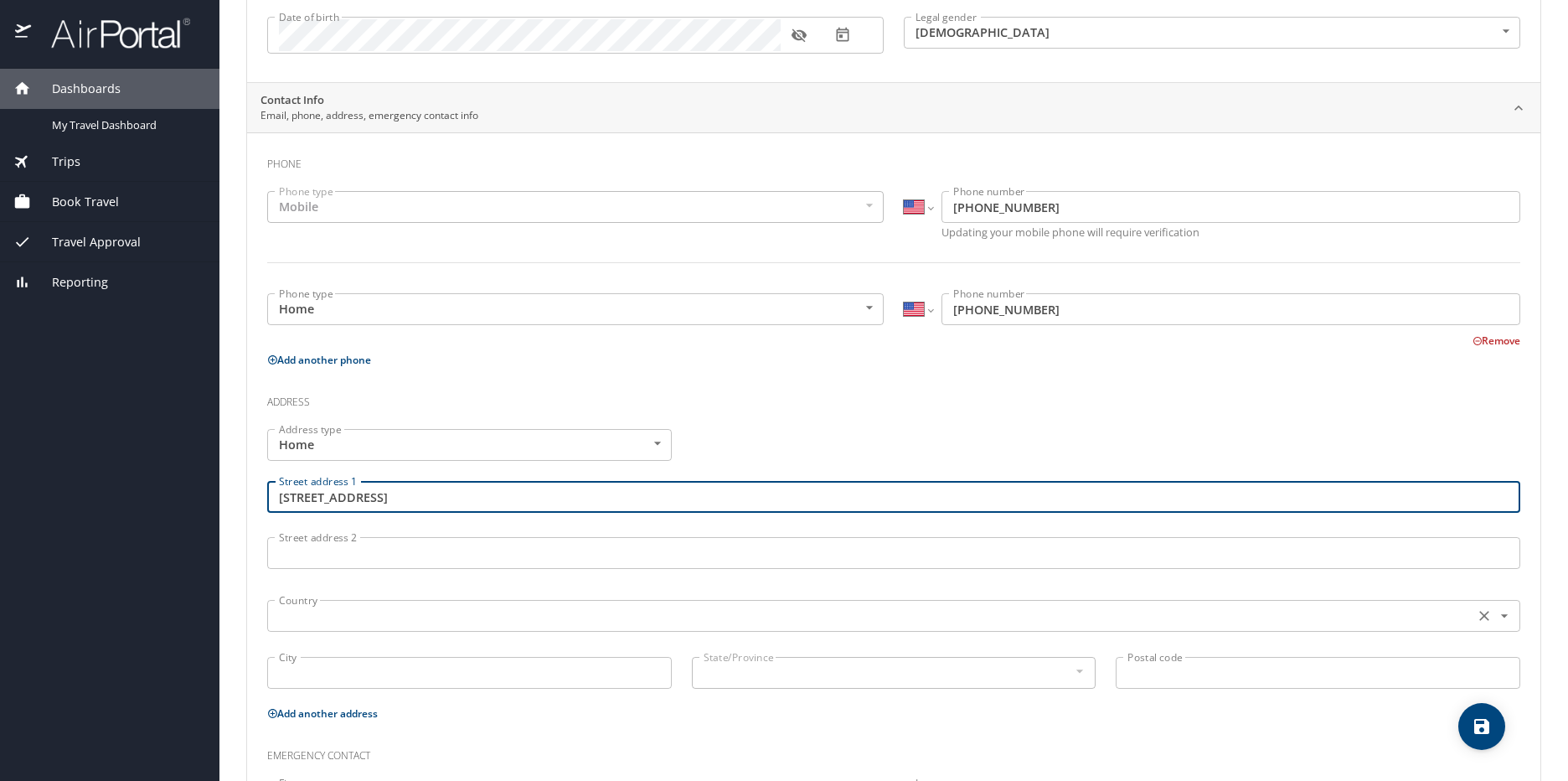
type input "424 Huron street"
click at [379, 616] on input "text" at bounding box center [869, 616] width 1194 height 22
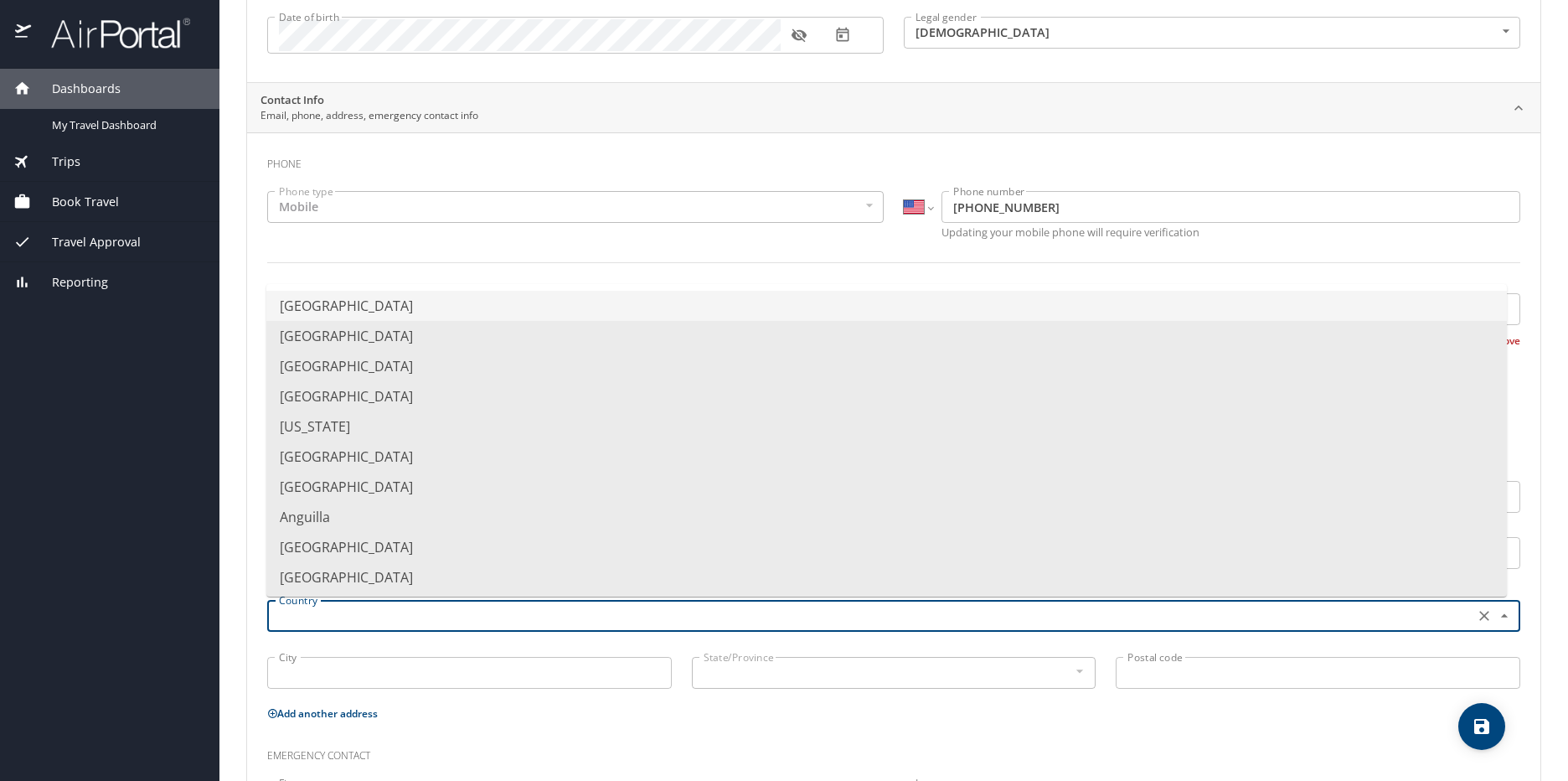
type input "y"
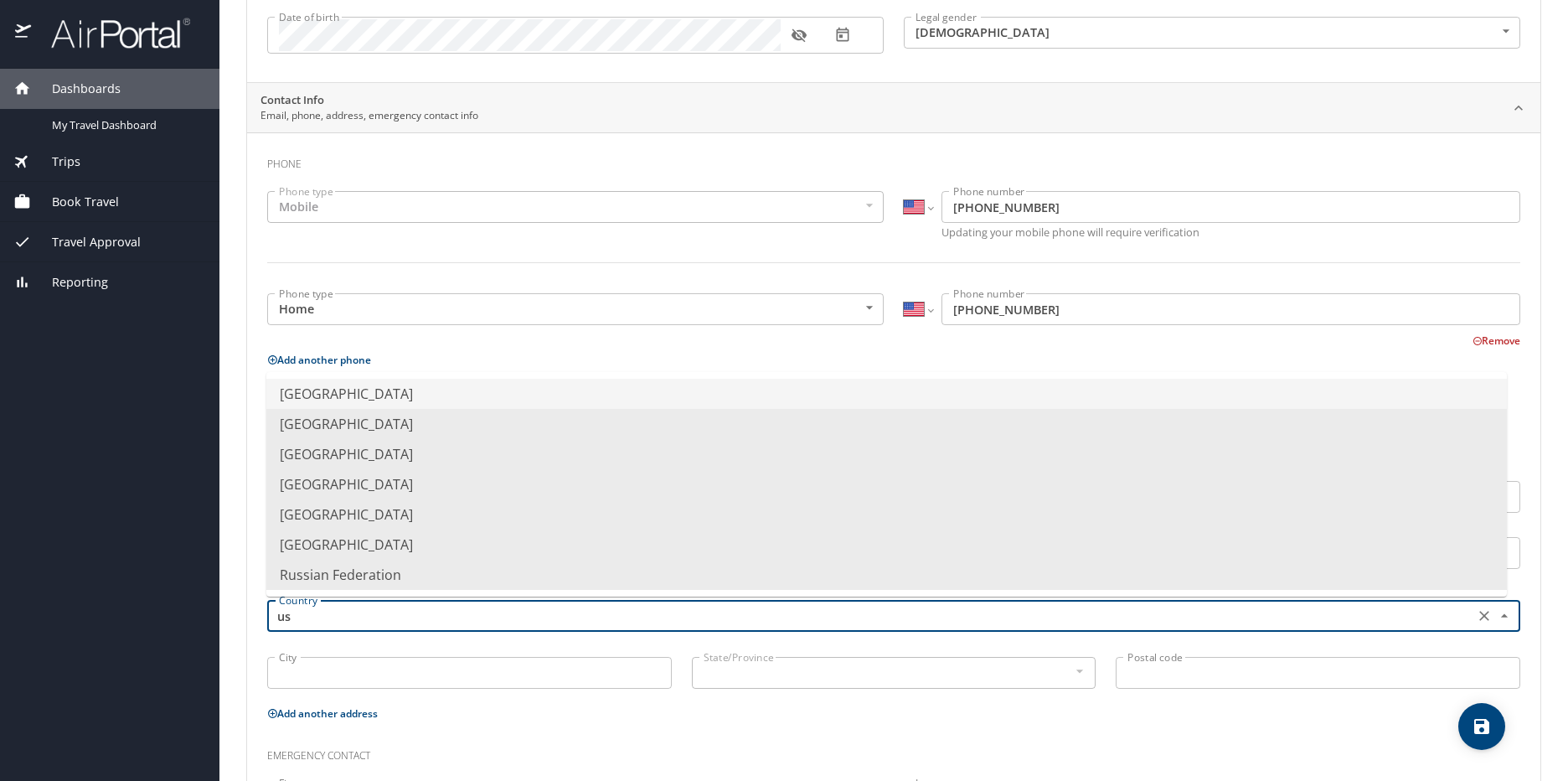
type input "u"
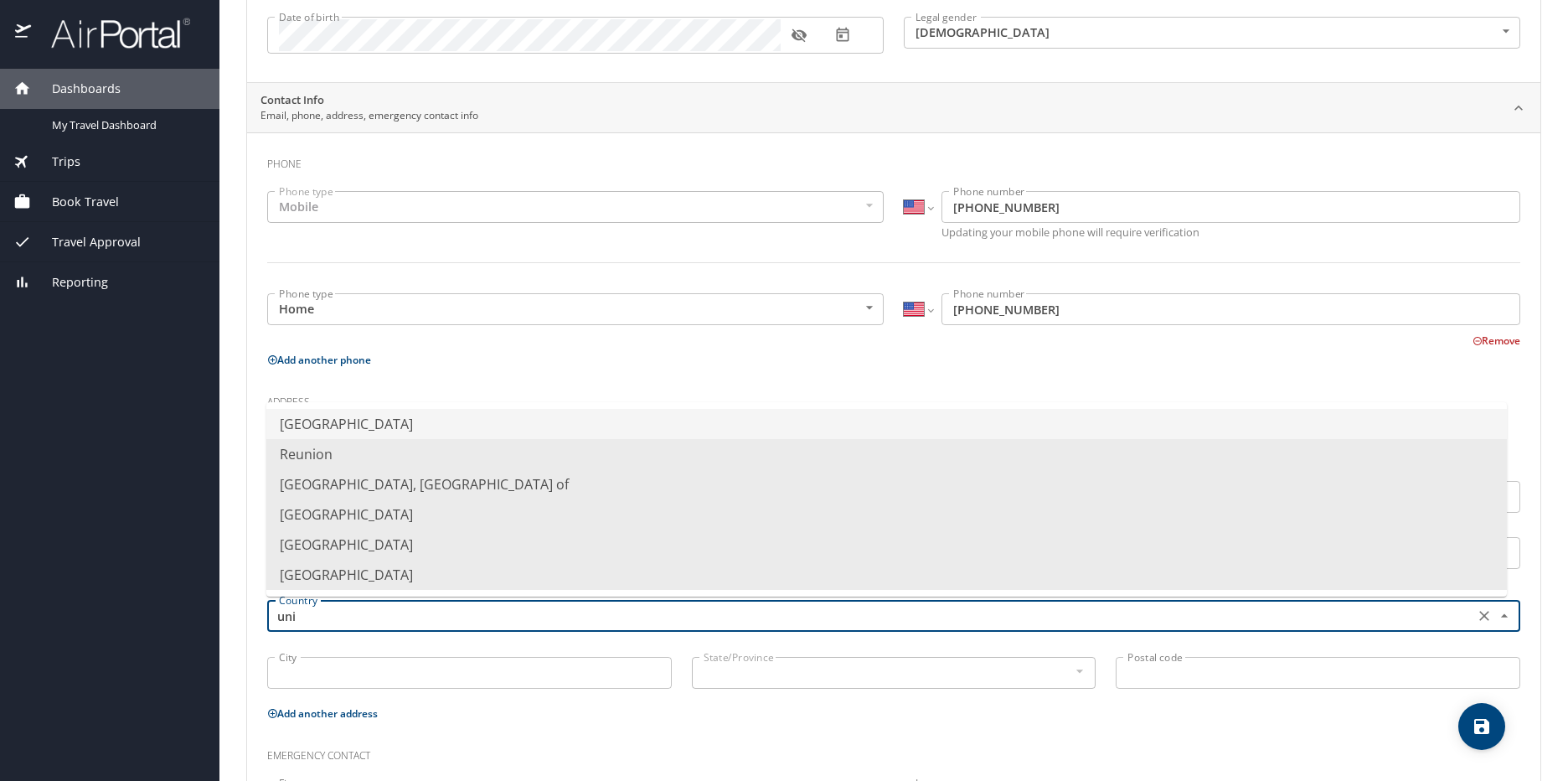
click at [459, 425] on li "United States of America" at bounding box center [886, 424] width 1241 height 31
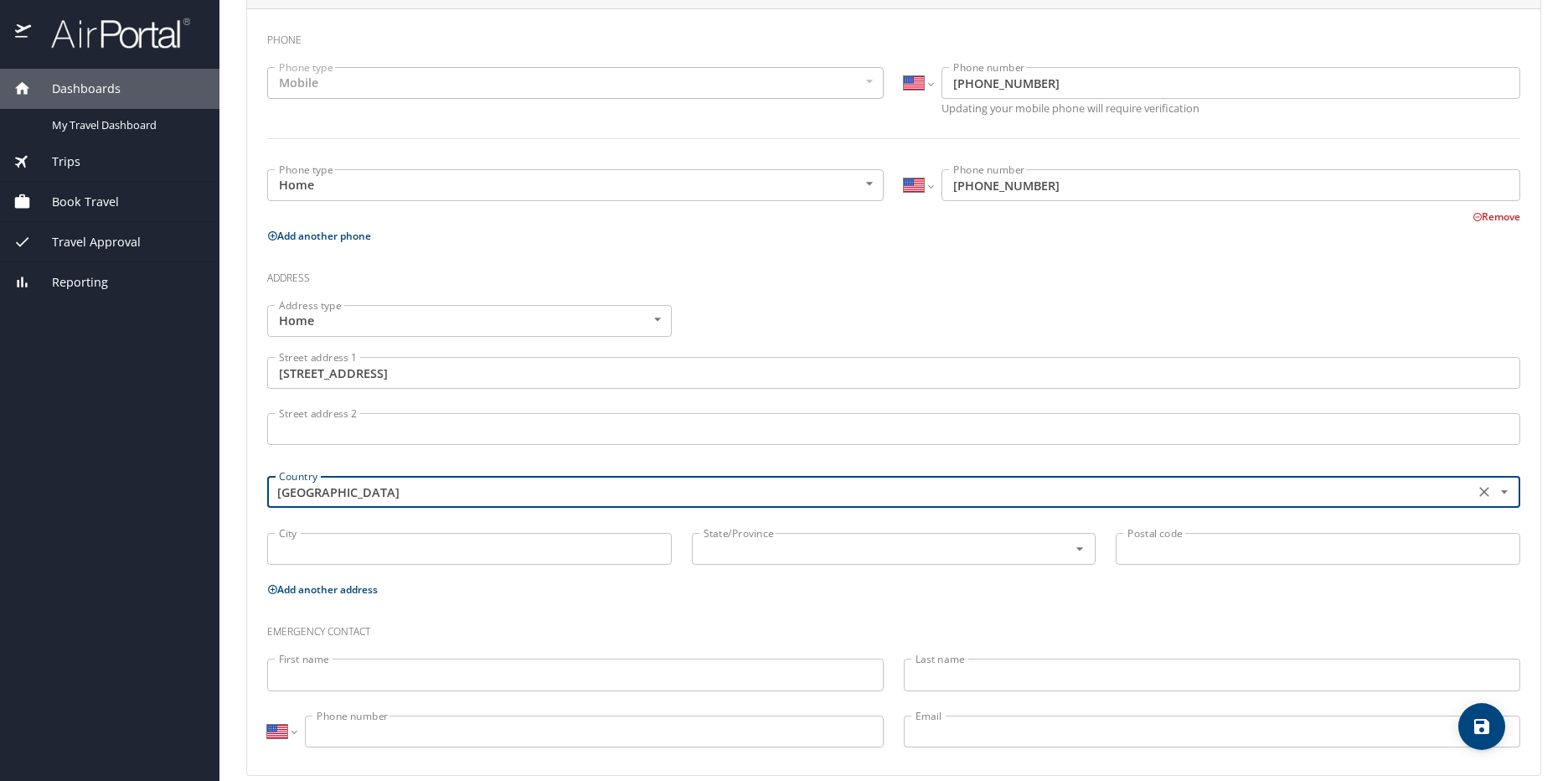
scroll to position [397, 0]
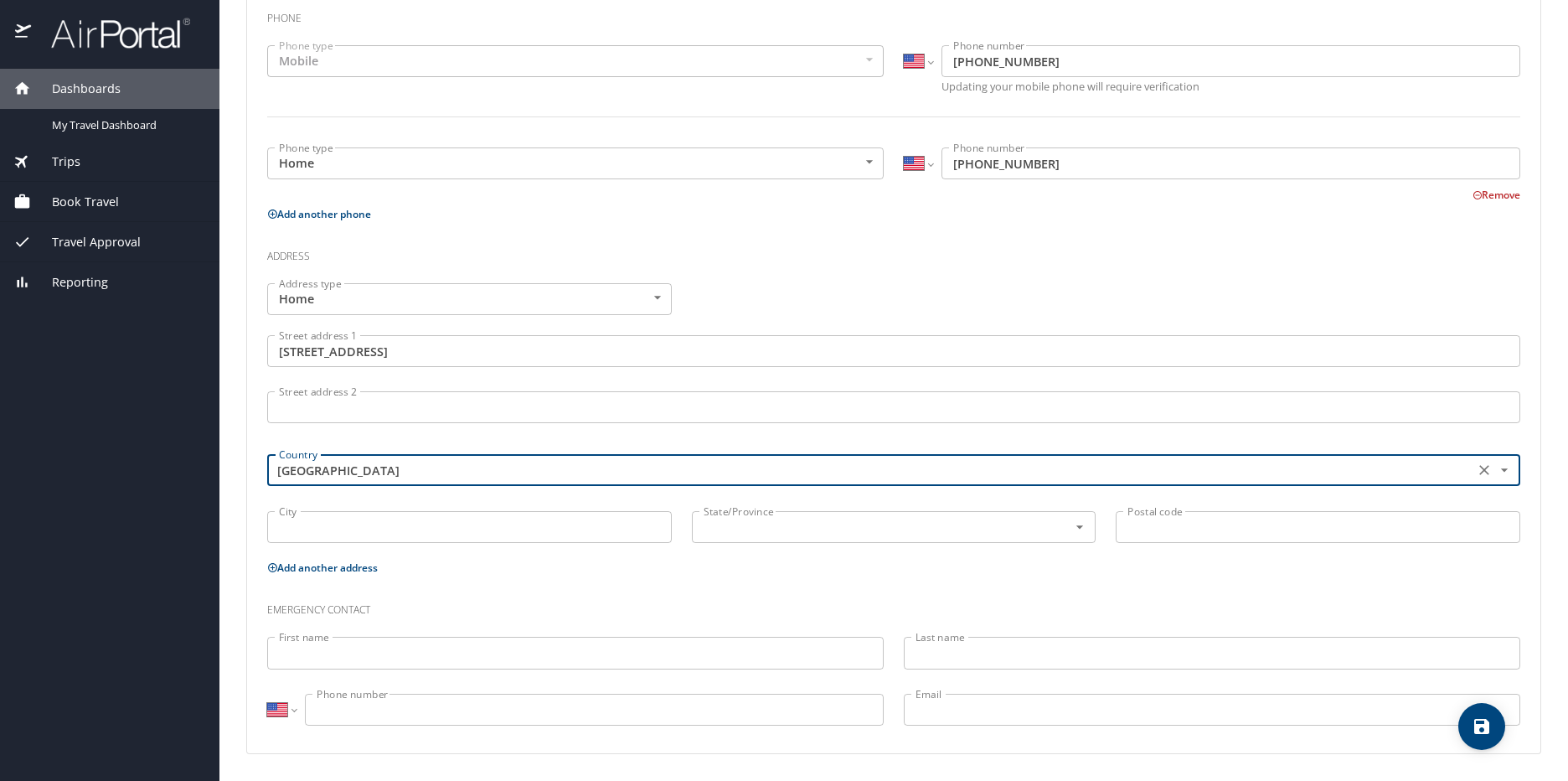
type input "United States of America"
click at [440, 511] on input "City" at bounding box center [469, 527] width 405 height 32
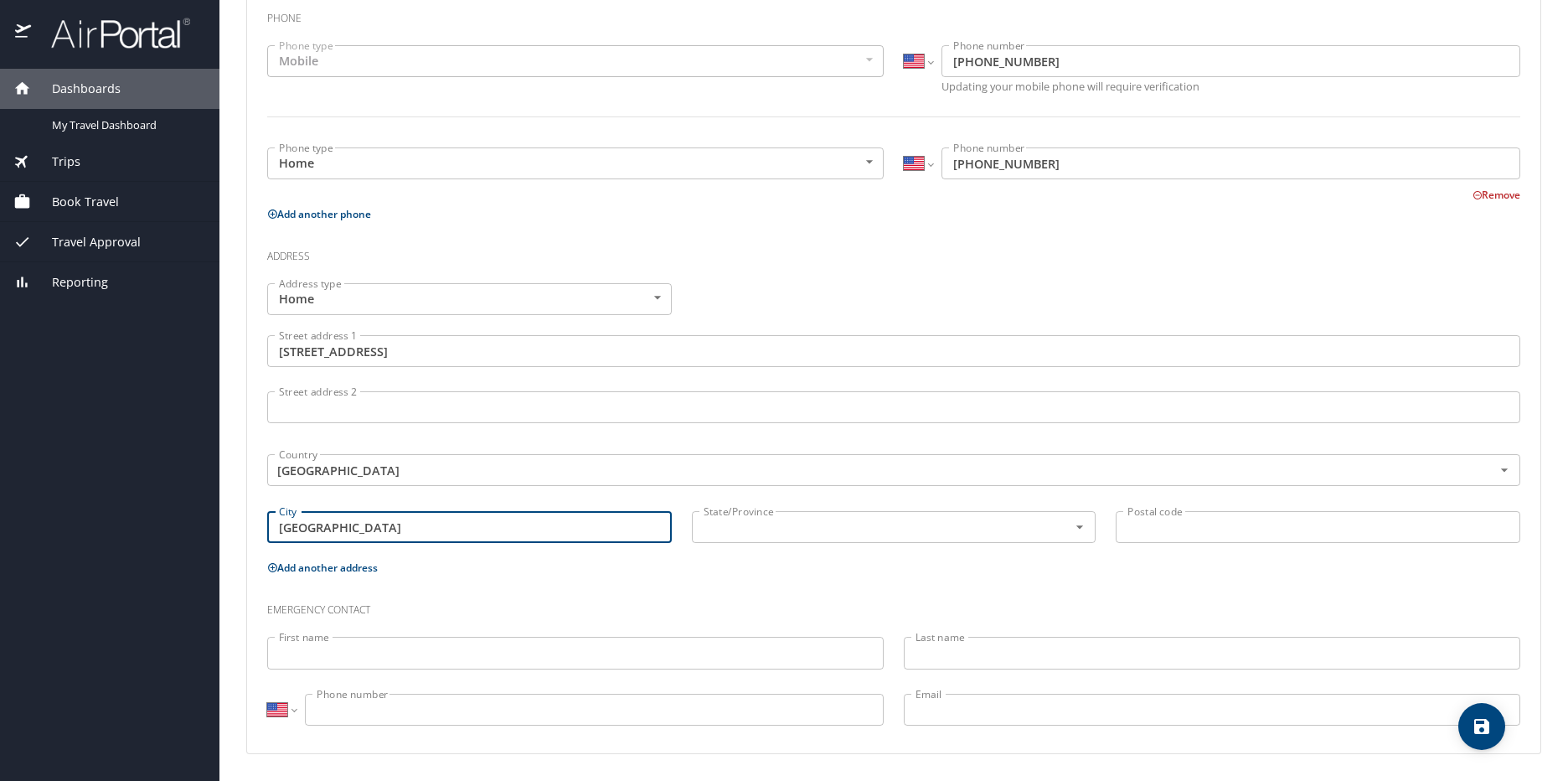
type input "Shreveport"
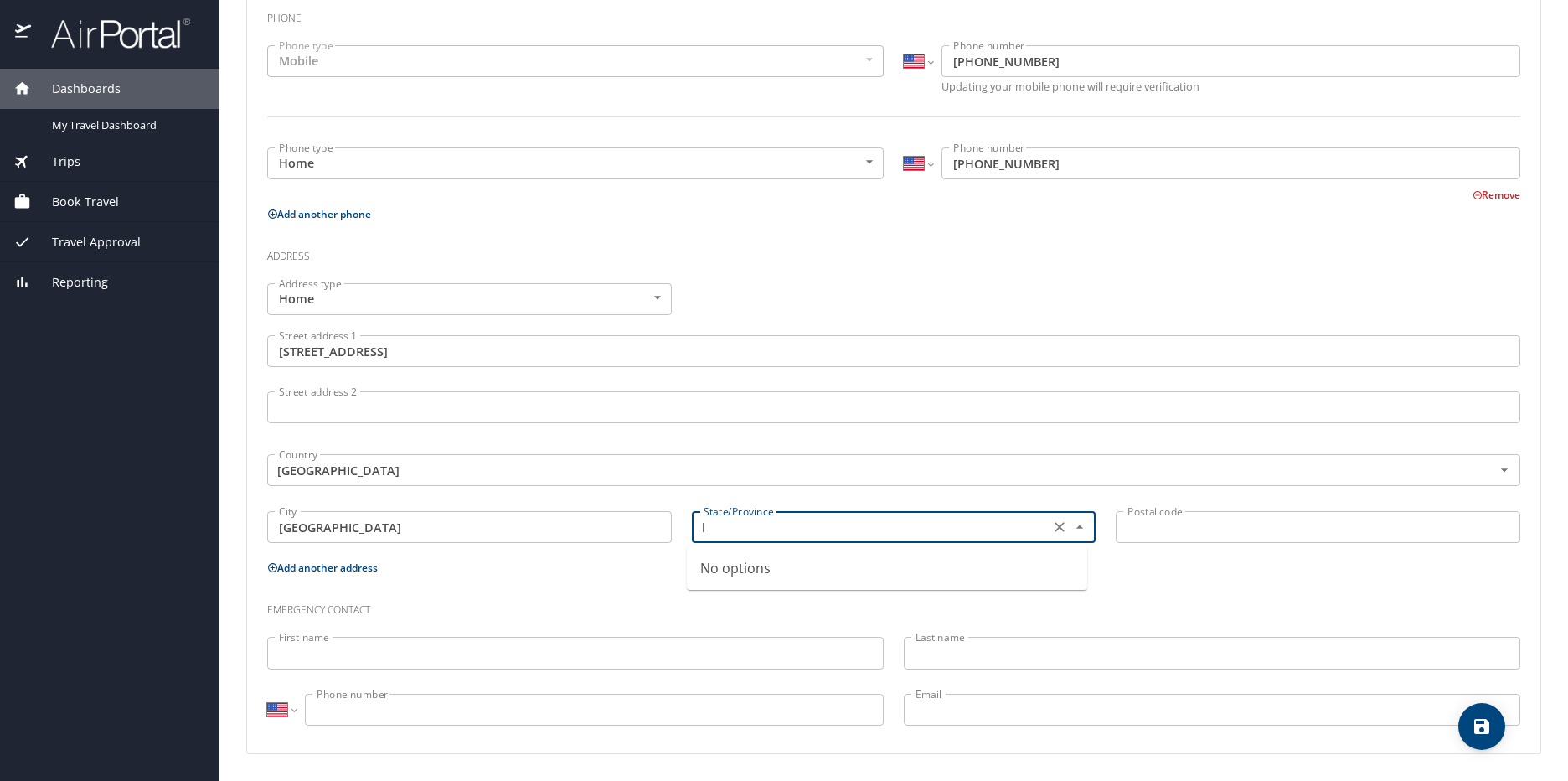
type input "la"
click at [929, 538] on input "la" at bounding box center [869, 527] width 345 height 22
click at [883, 581] on li "Louisiana" at bounding box center [887, 568] width 400 height 31
type input "Louisiana"
click at [1194, 526] on input "Postal code" at bounding box center [1318, 527] width 405 height 32
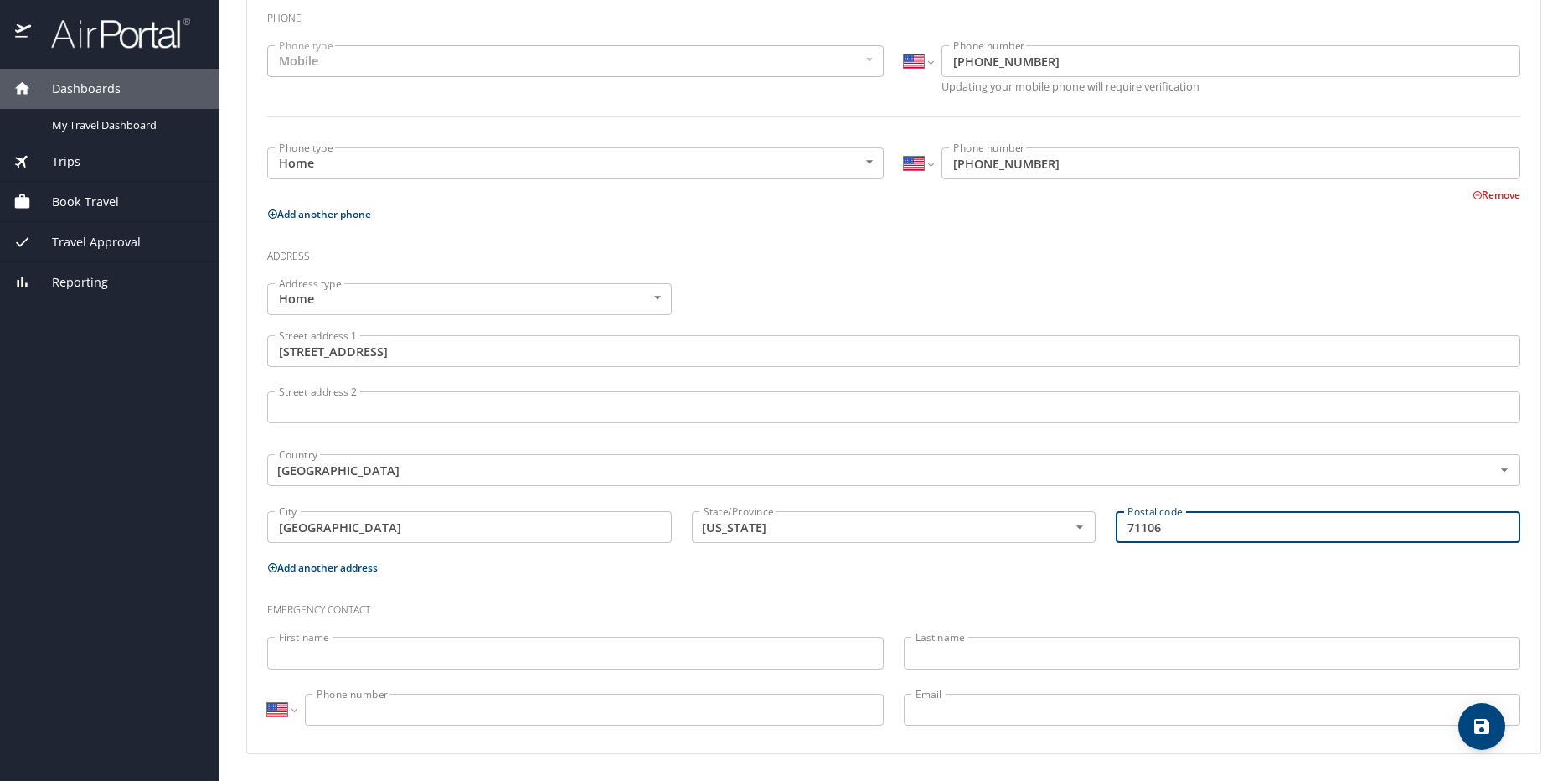
type input "71106"
click at [775, 608] on h3 "Emergency contact" at bounding box center [894, 605] width 1253 height 29
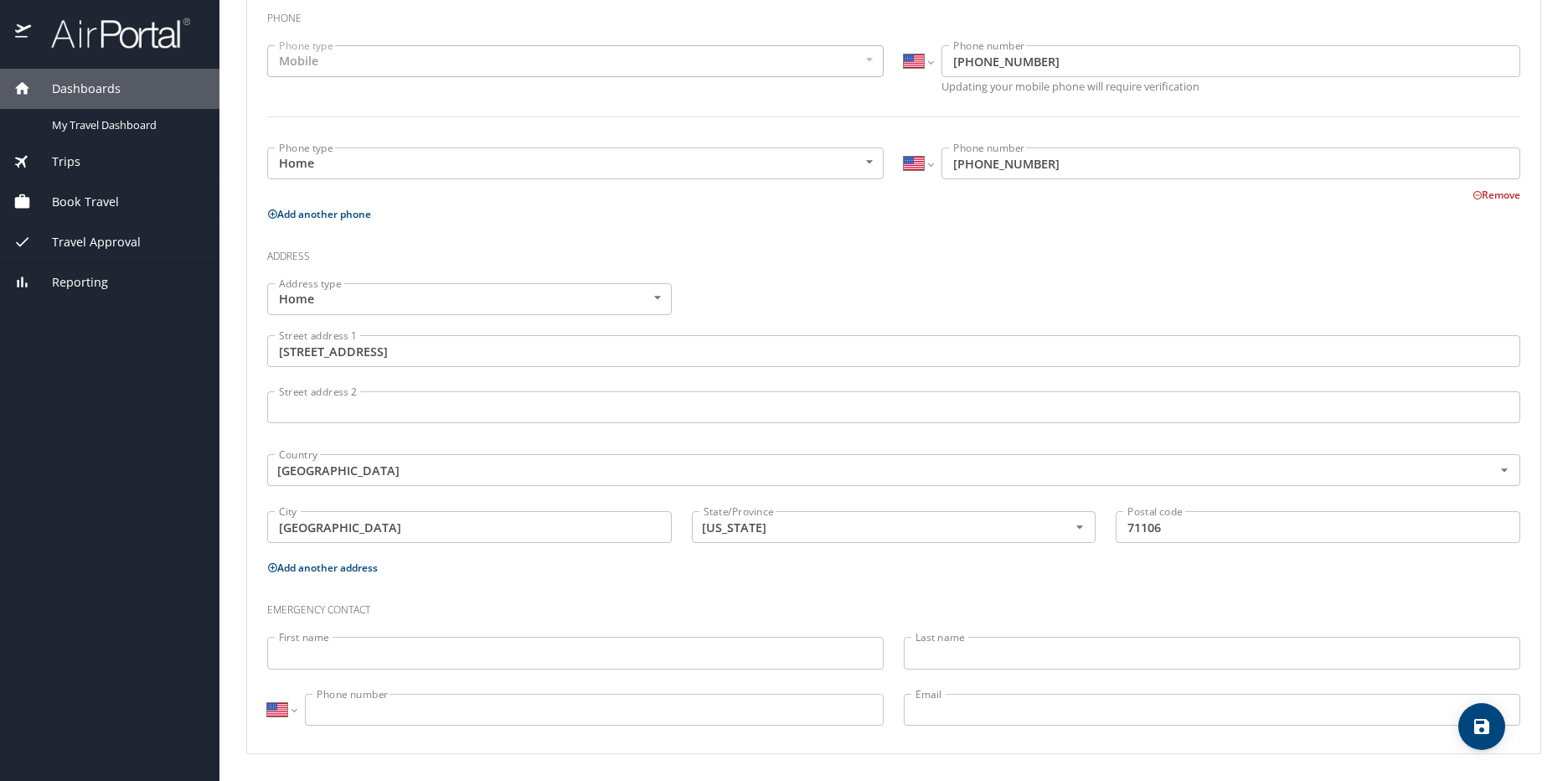
click at [465, 649] on input "First name" at bounding box center [575, 653] width 617 height 32
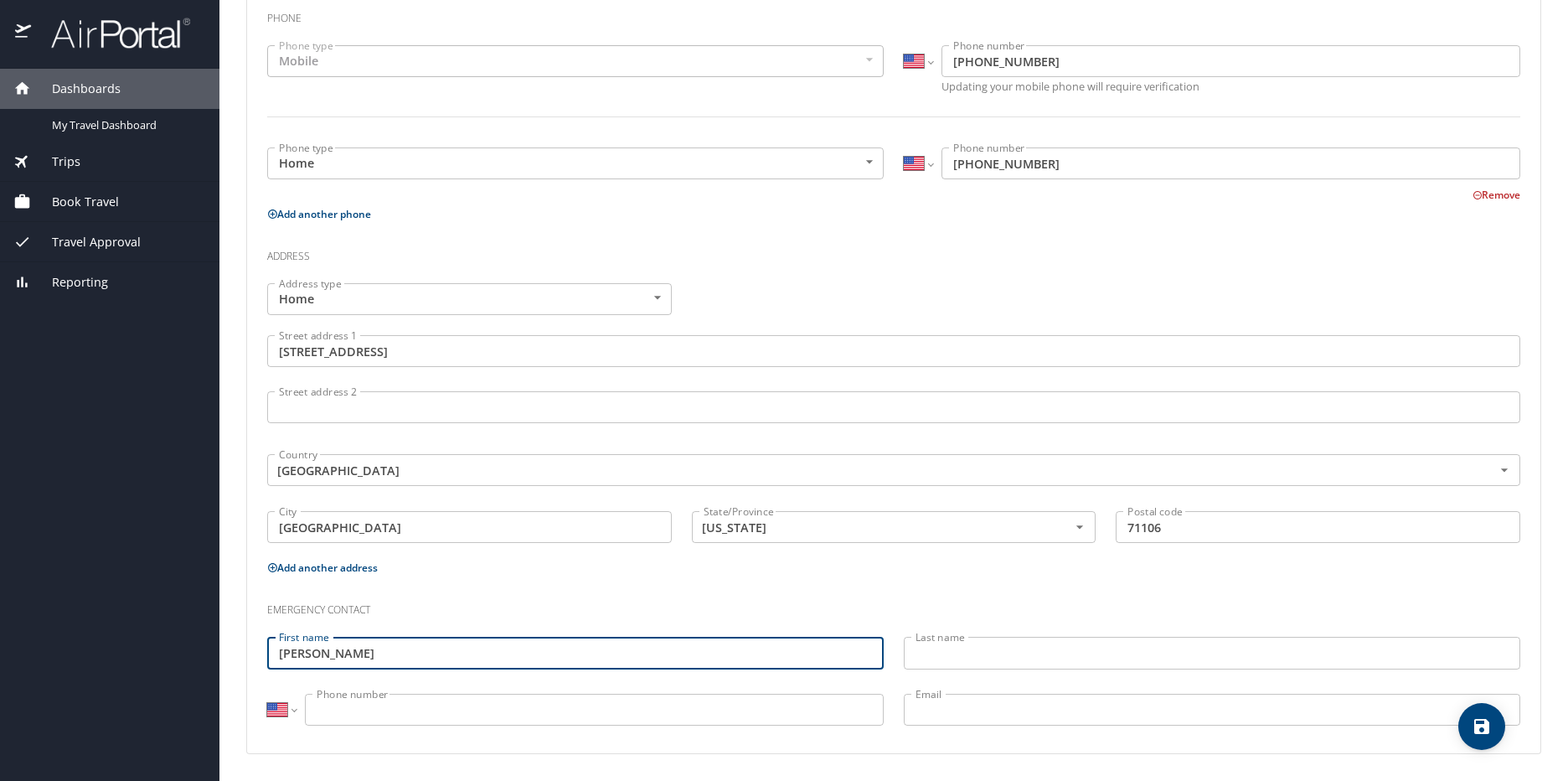
type input "John"
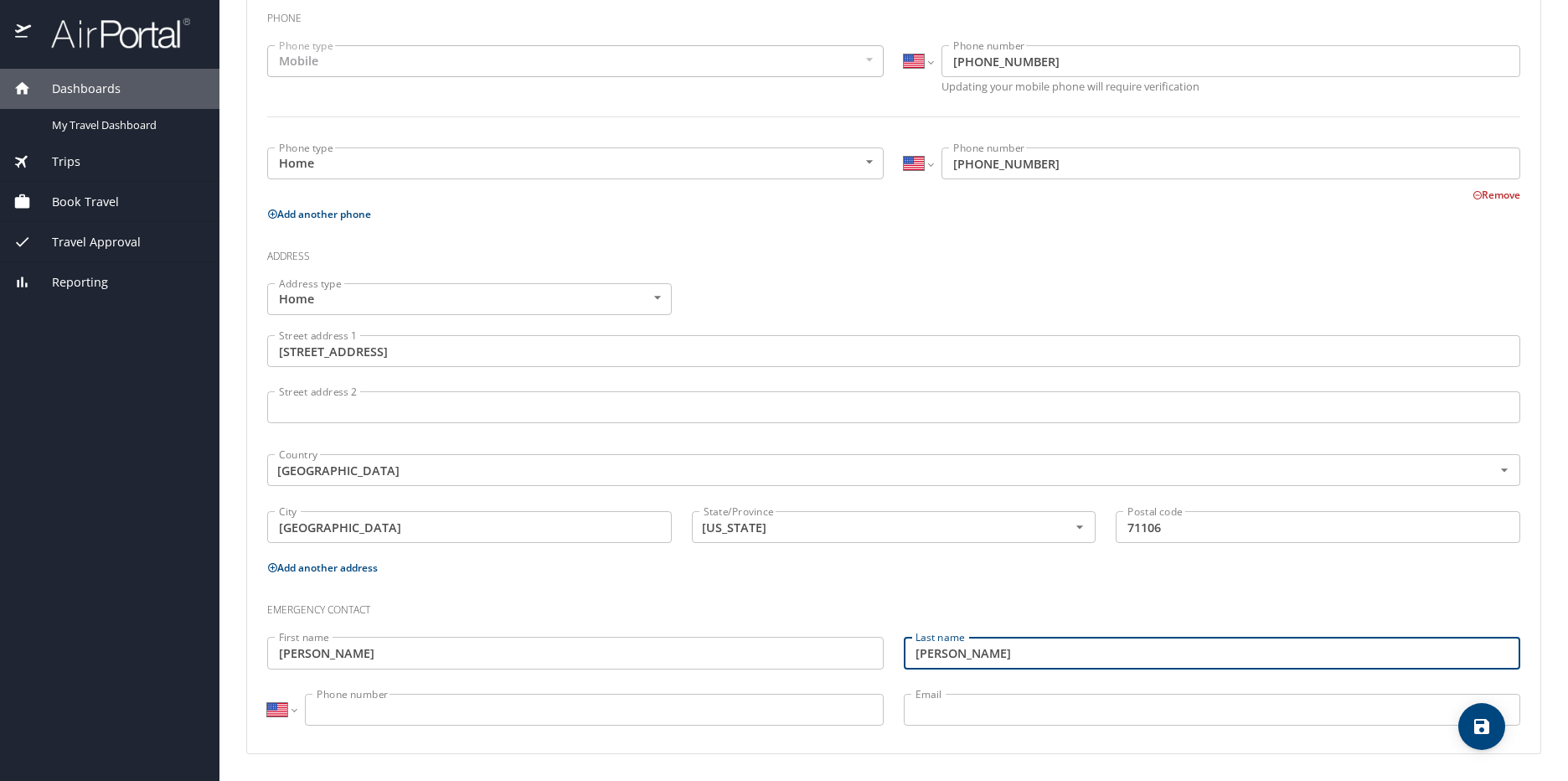
type input "Bates"
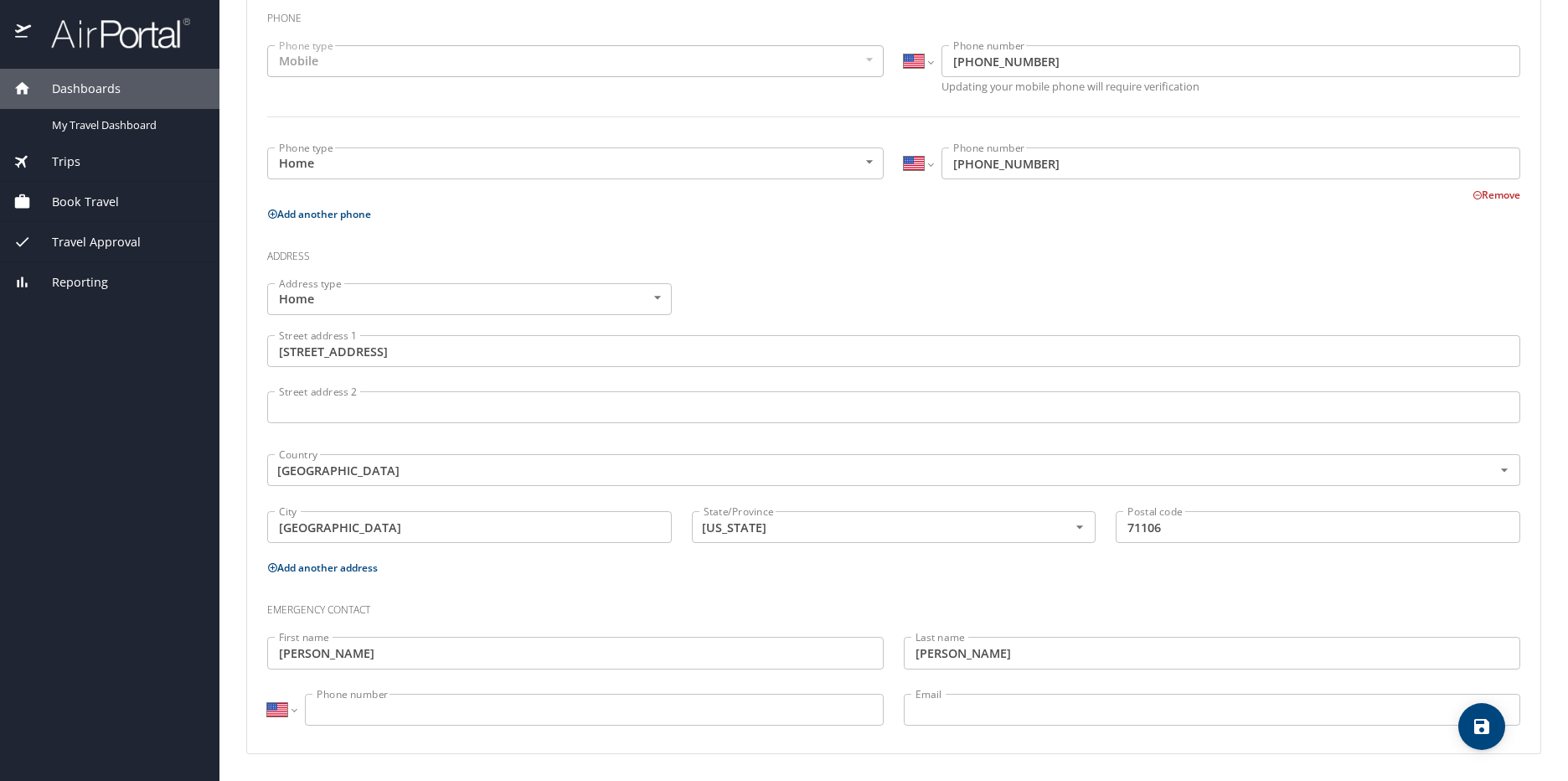
click at [421, 720] on input "Phone number" at bounding box center [594, 710] width 579 height 32
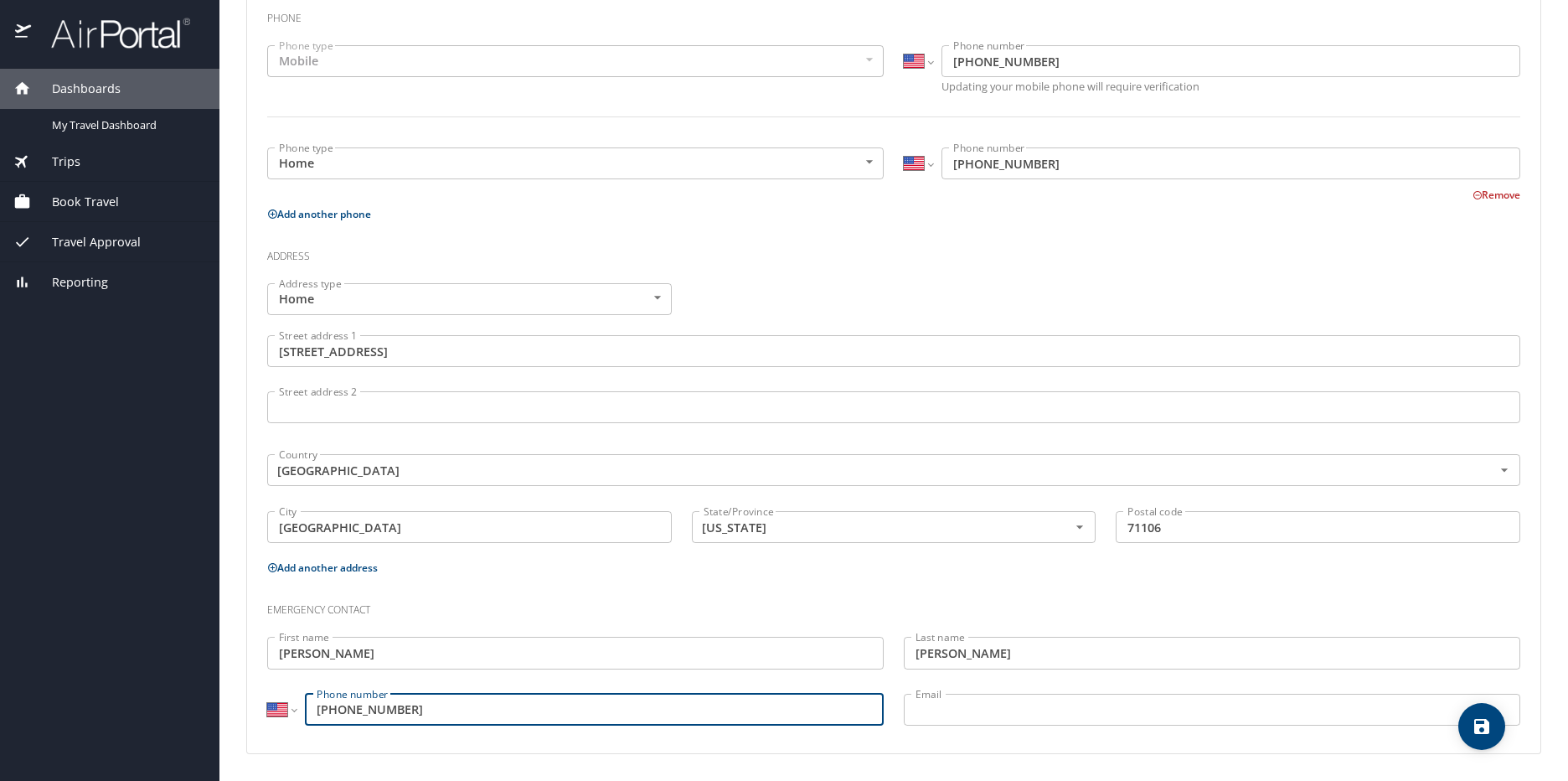
type input "(601) 480-1523"
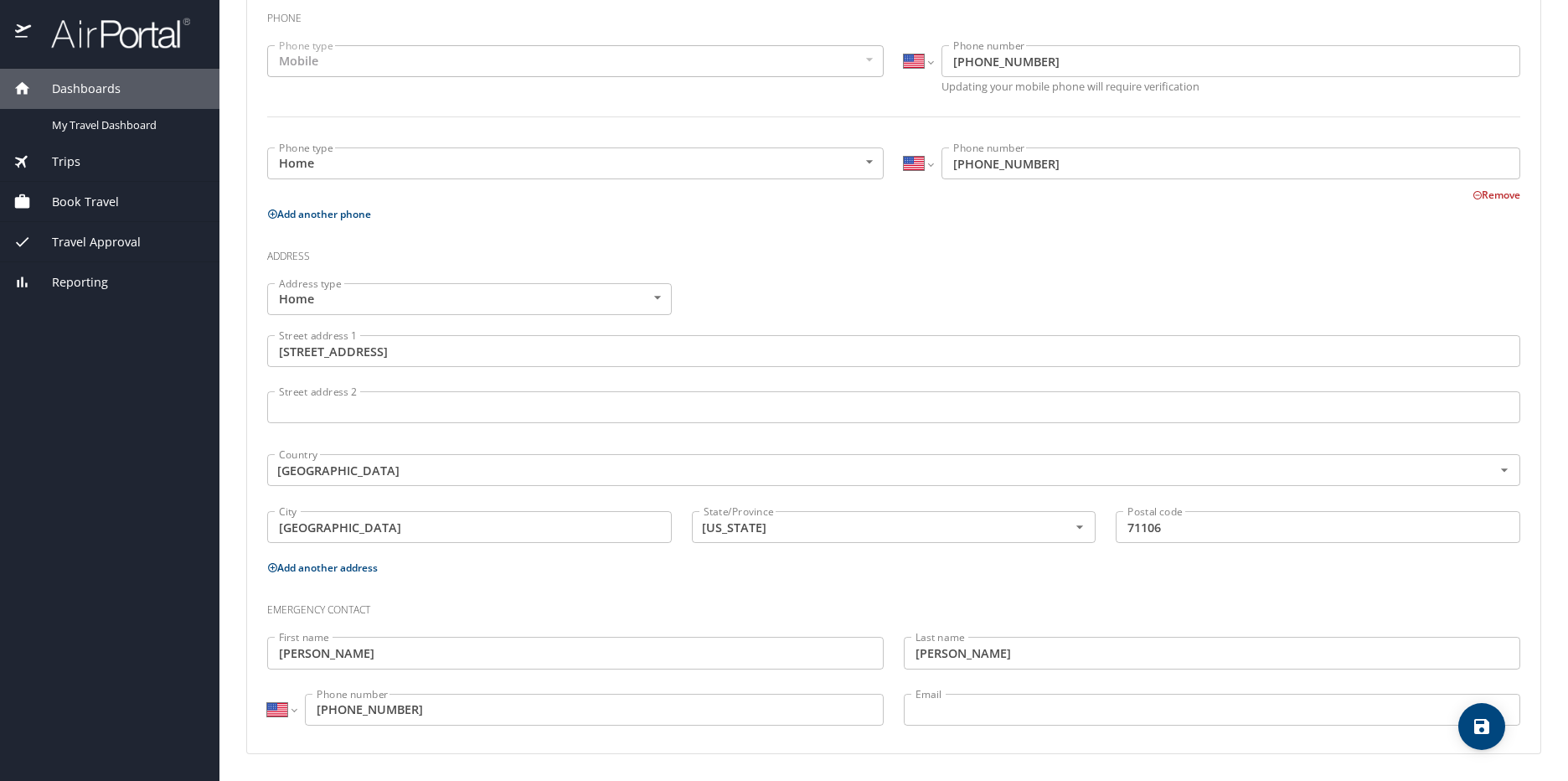
click at [903, 595] on h3 "Emergency contact" at bounding box center [894, 605] width 1253 height 29
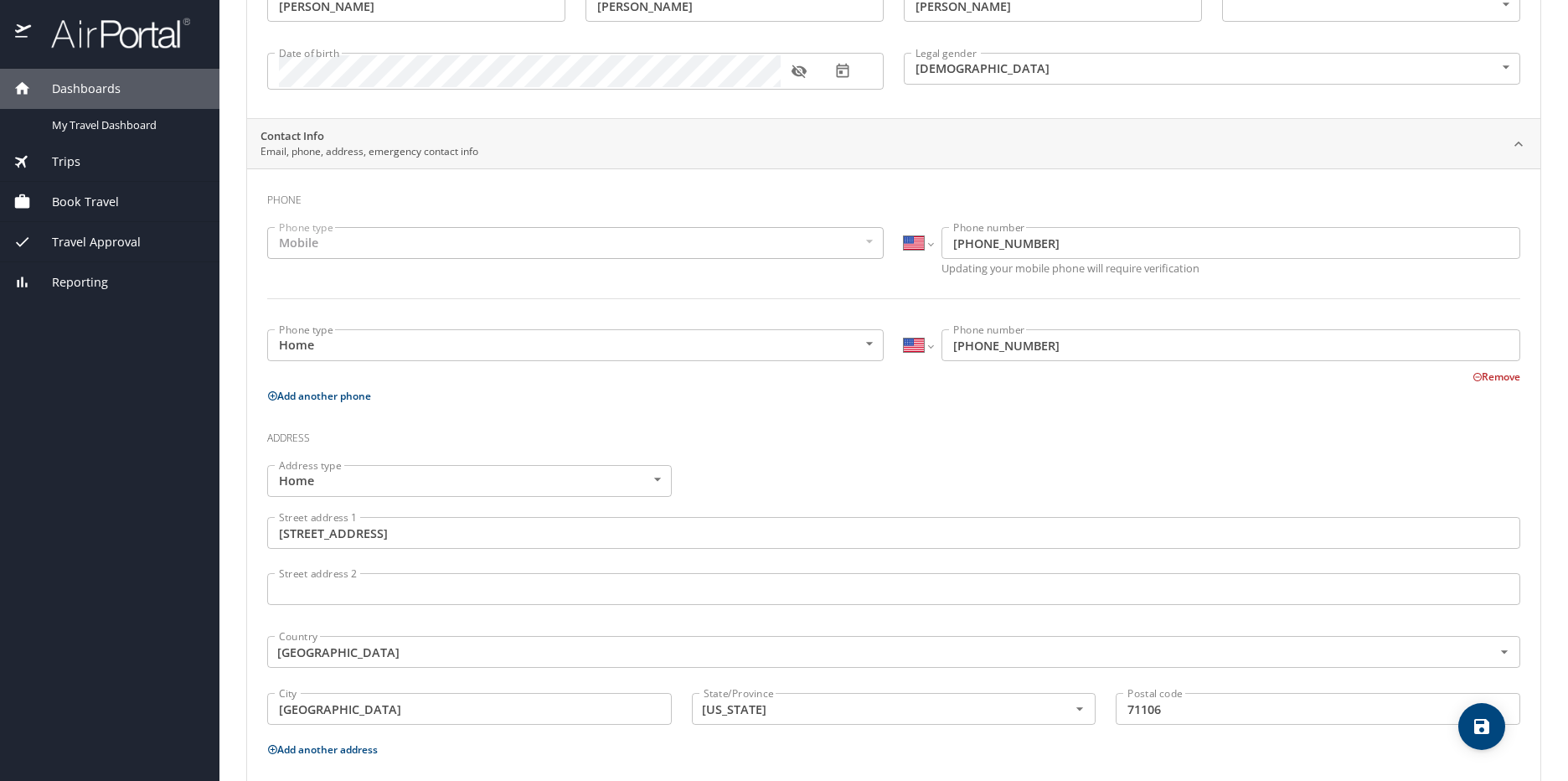
scroll to position [0, 0]
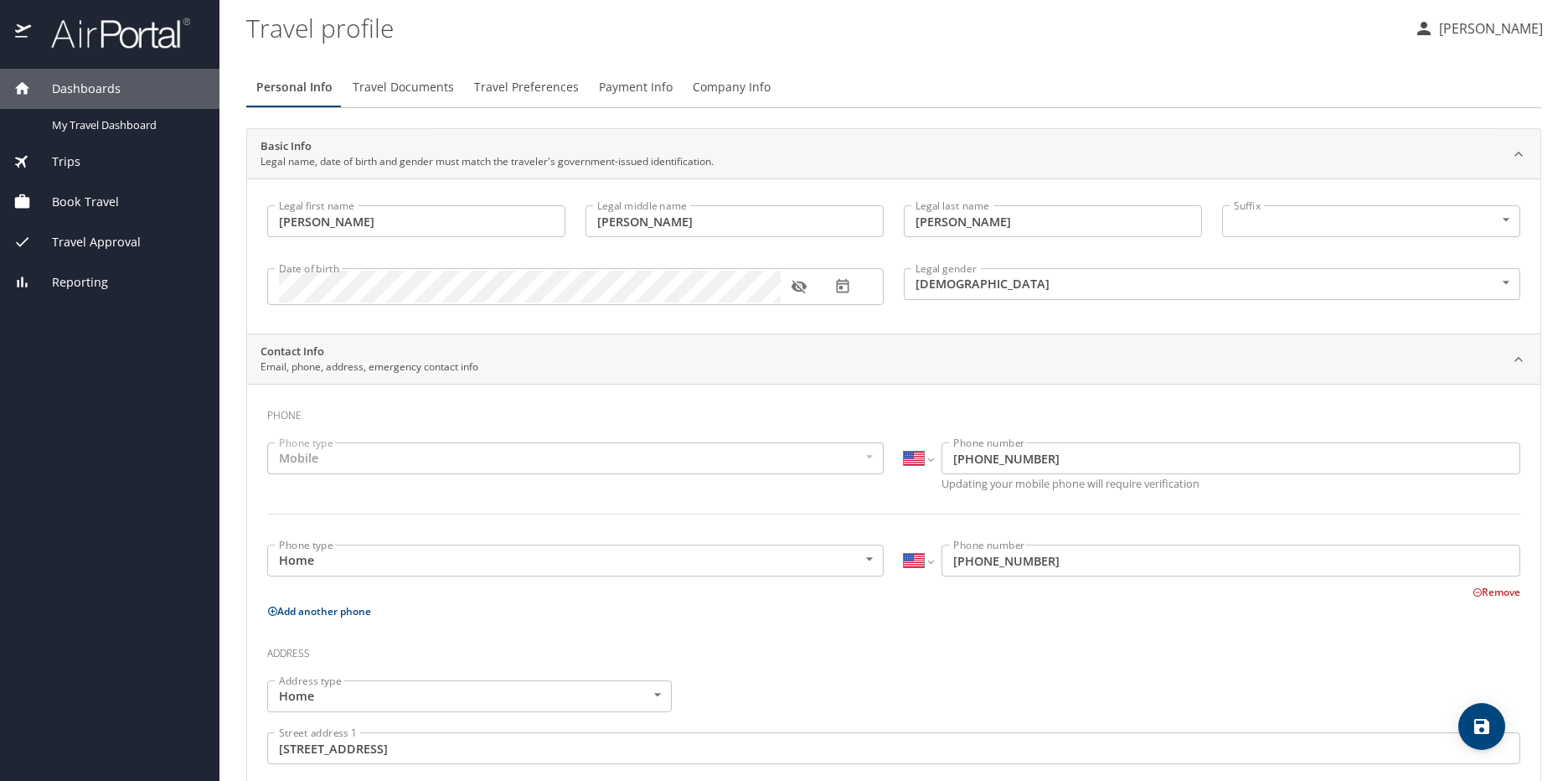
click at [1489, 719] on icon "save" at bounding box center [1482, 727] width 20 height 20
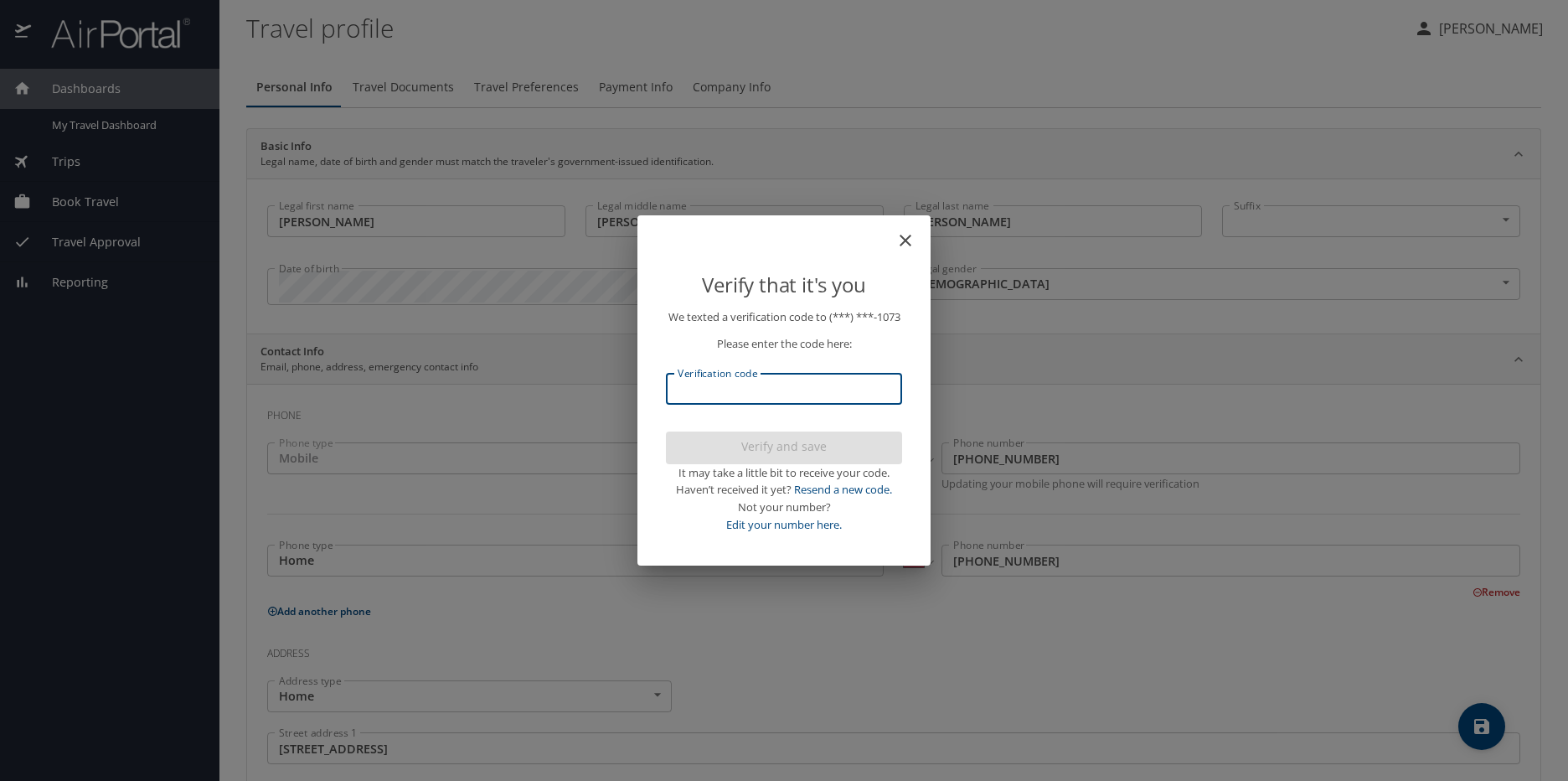
click at [762, 384] on input "Verification code" at bounding box center [784, 389] width 237 height 32
type input "362738"
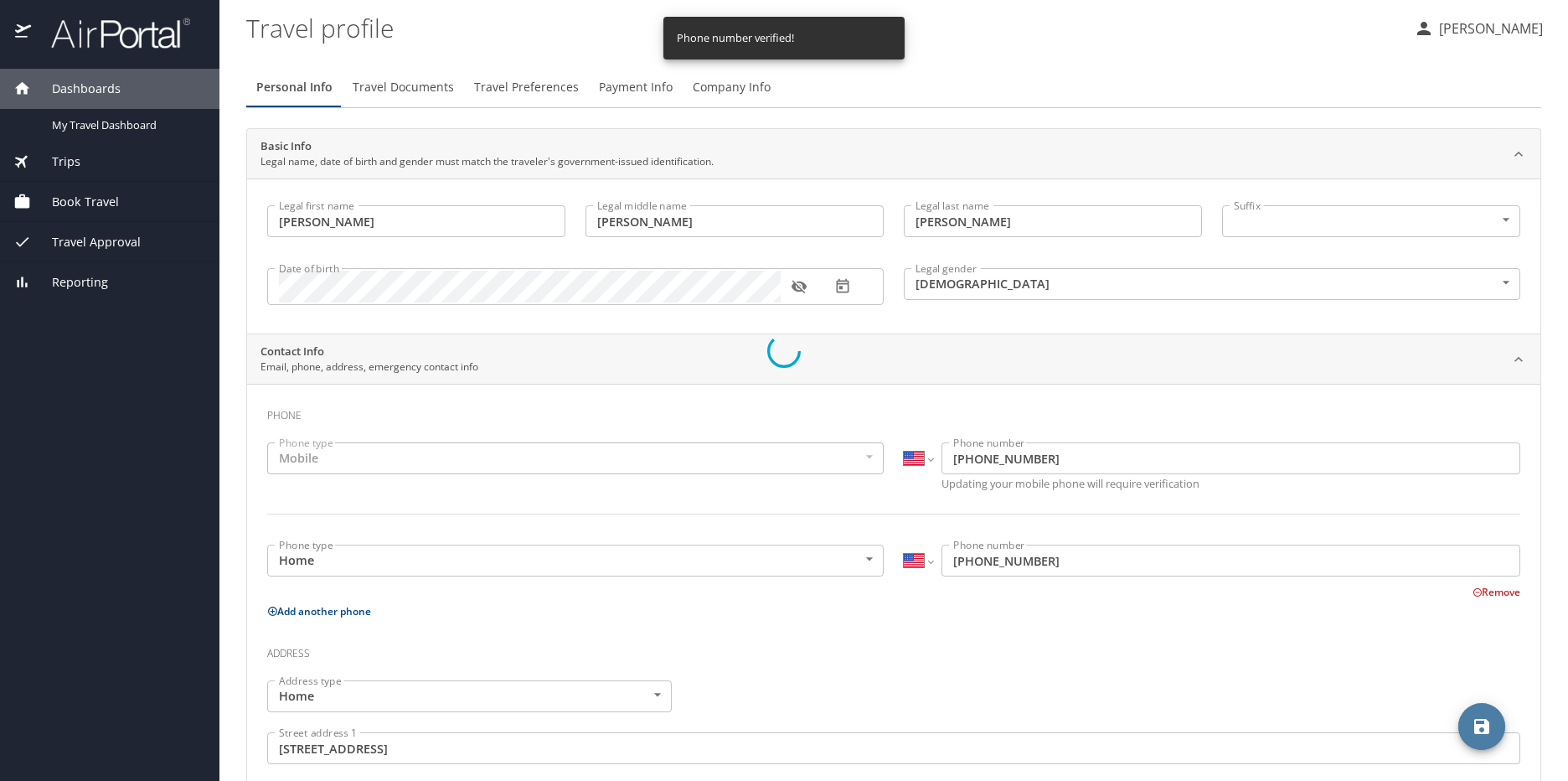
select select "US"
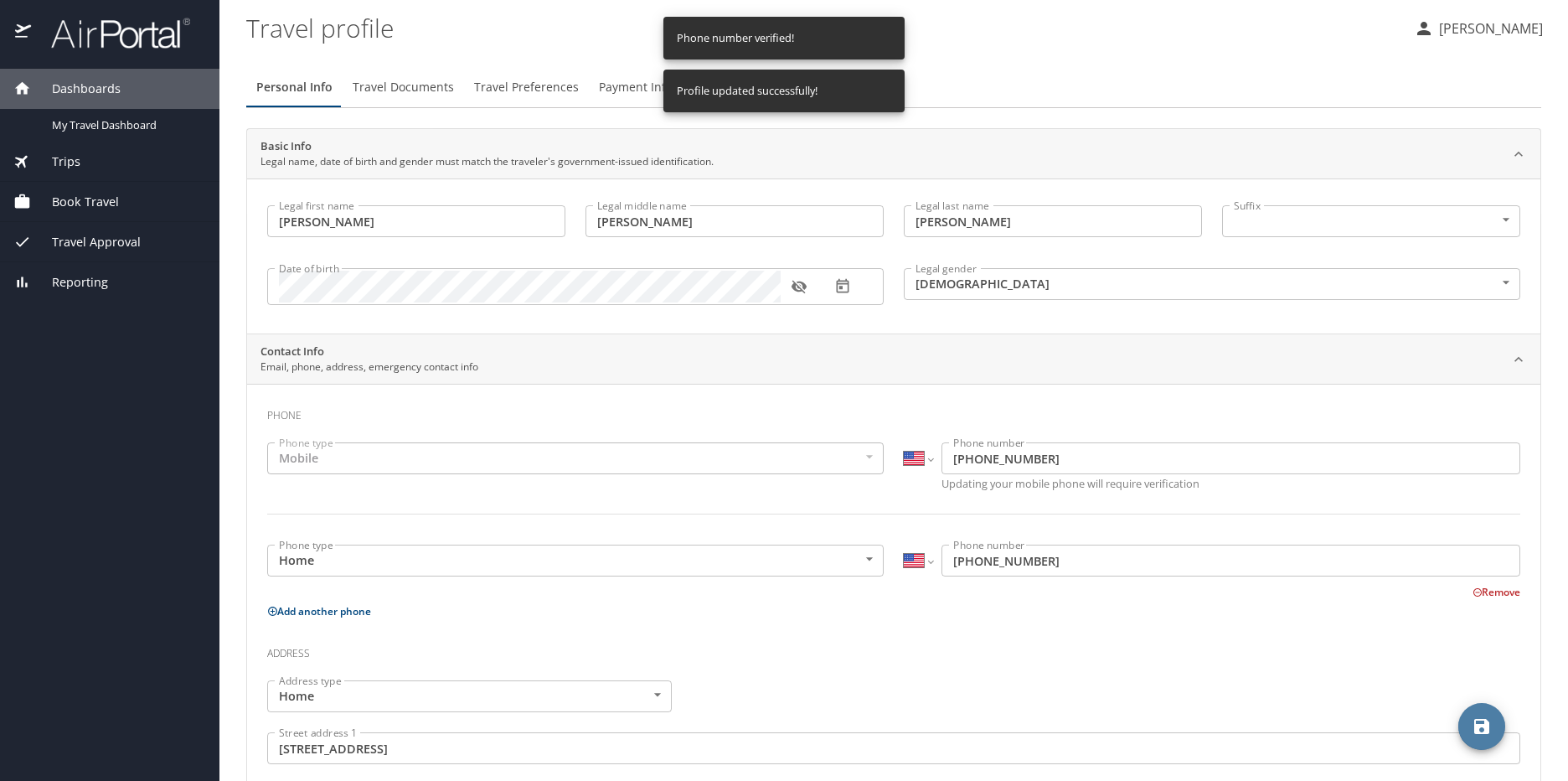
select select "US"
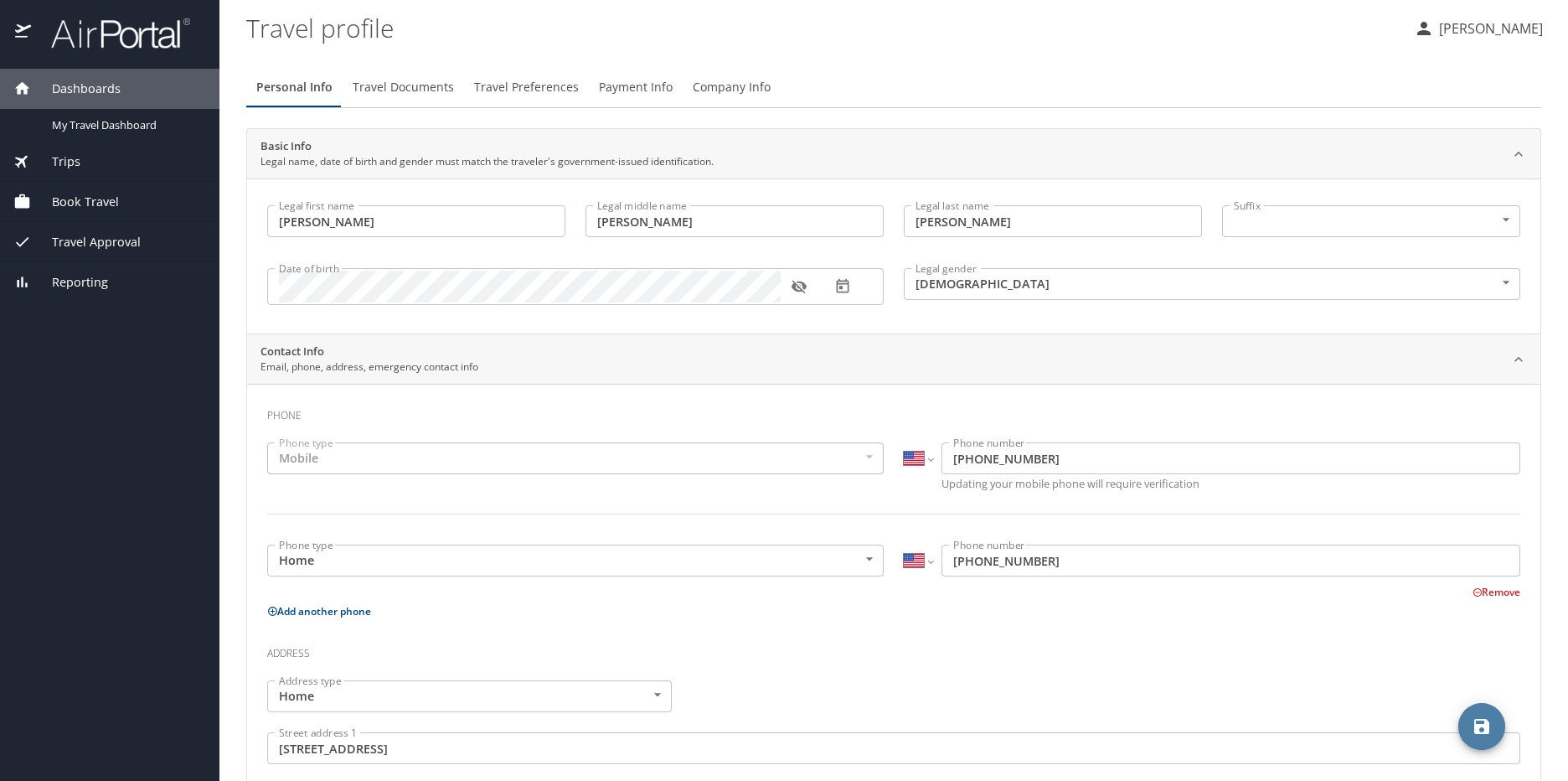
click at [86, 204] on span "Book Travel" at bounding box center [75, 202] width 88 height 19
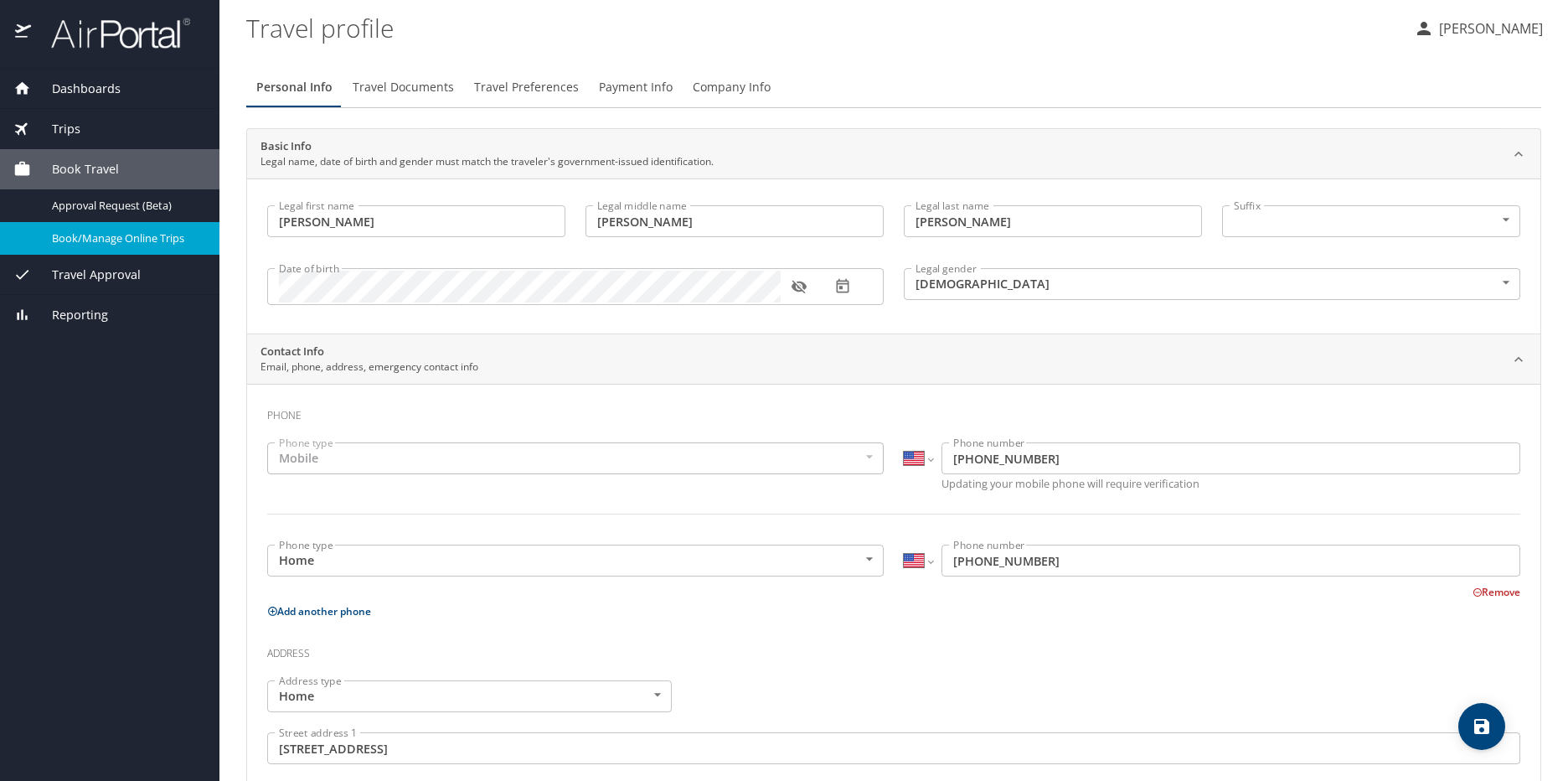
click at [149, 245] on span "Book/Manage Online Trips" at bounding box center [126, 238] width 148 height 16
